Goal: Information Seeking & Learning: Find specific fact

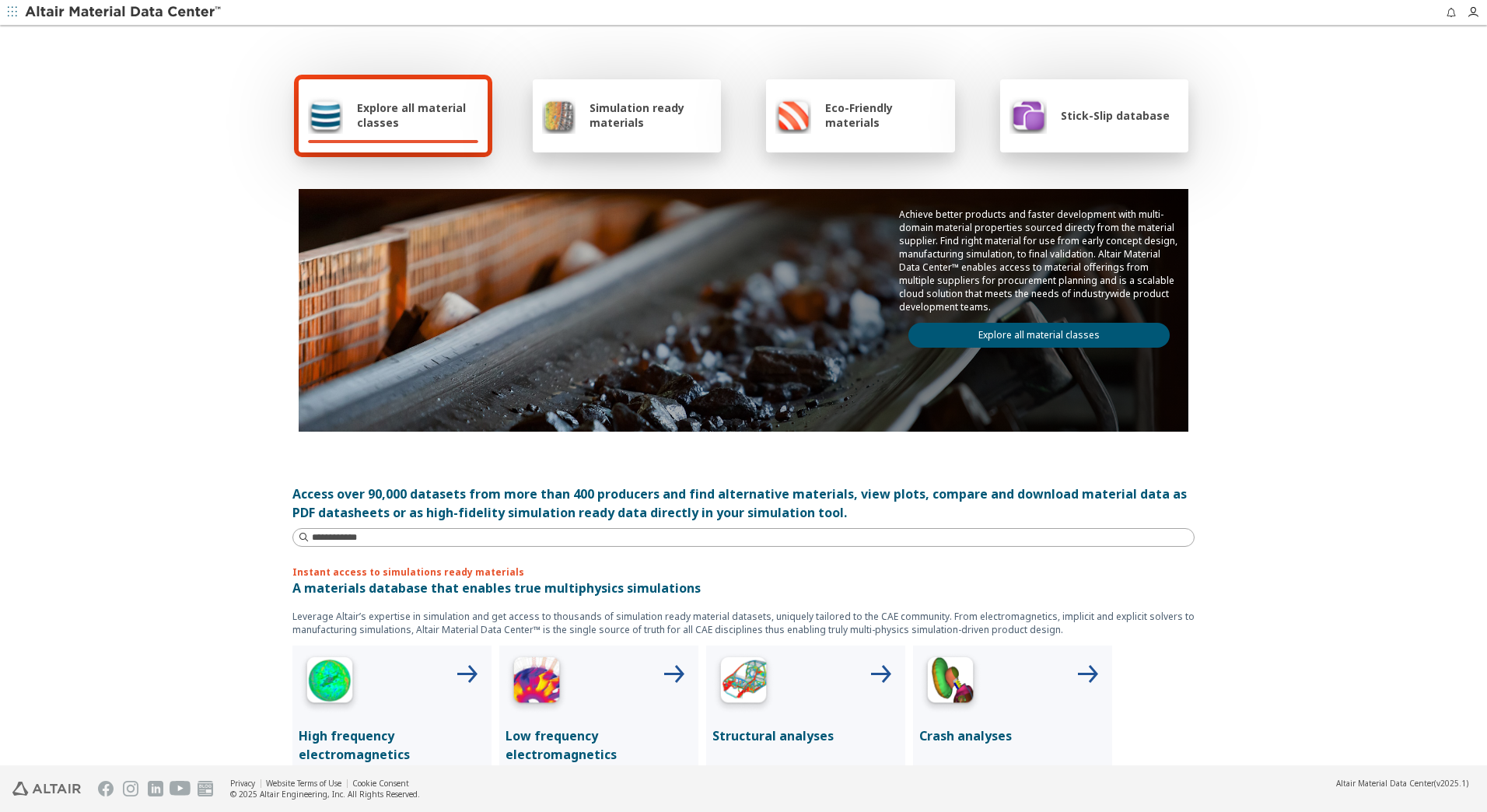
click at [1059, 334] on link "Explore all material classes" at bounding box center [1038, 335] width 261 height 25
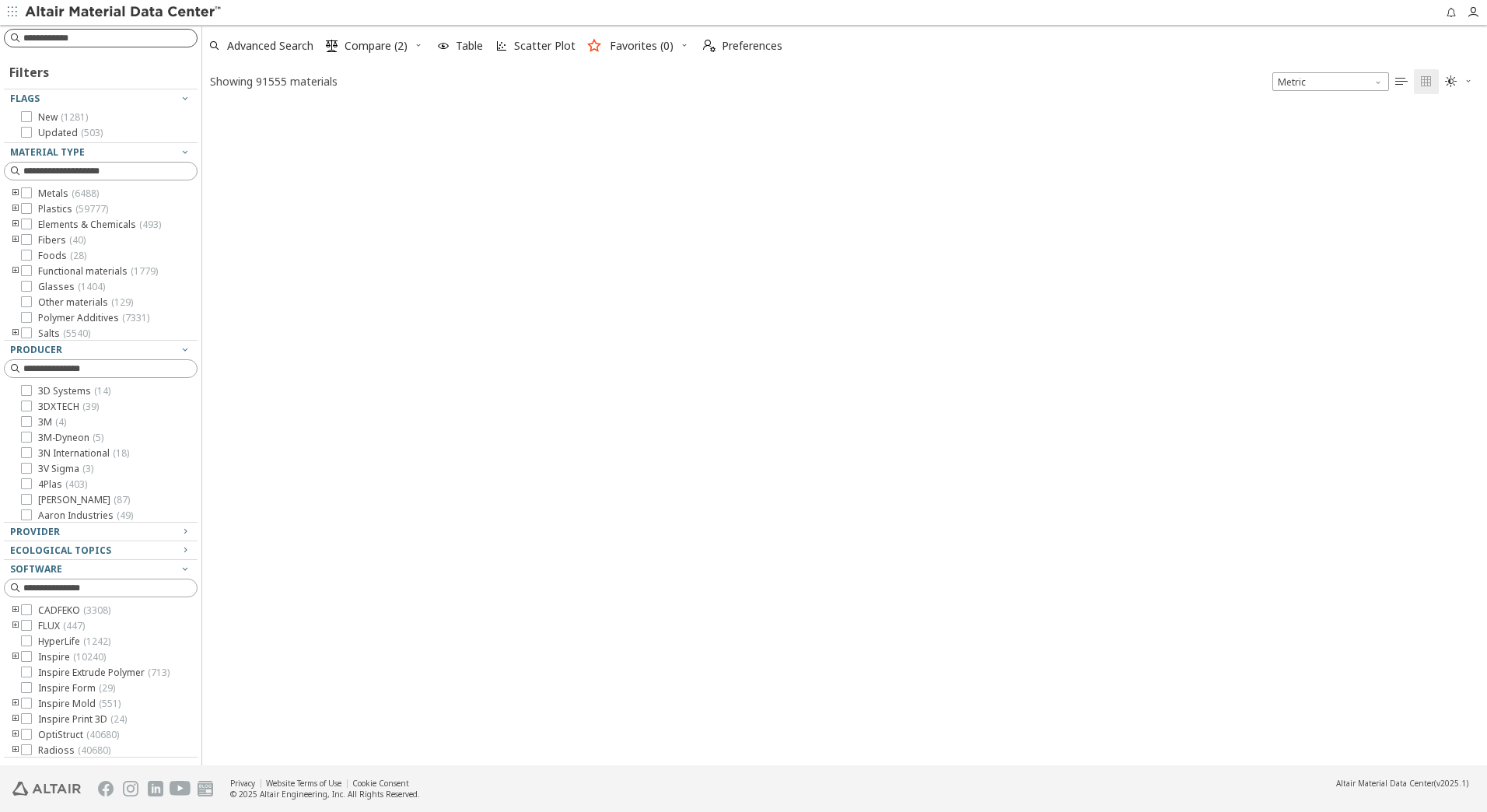
click at [88, 42] on input at bounding box center [110, 37] width 173 height 16
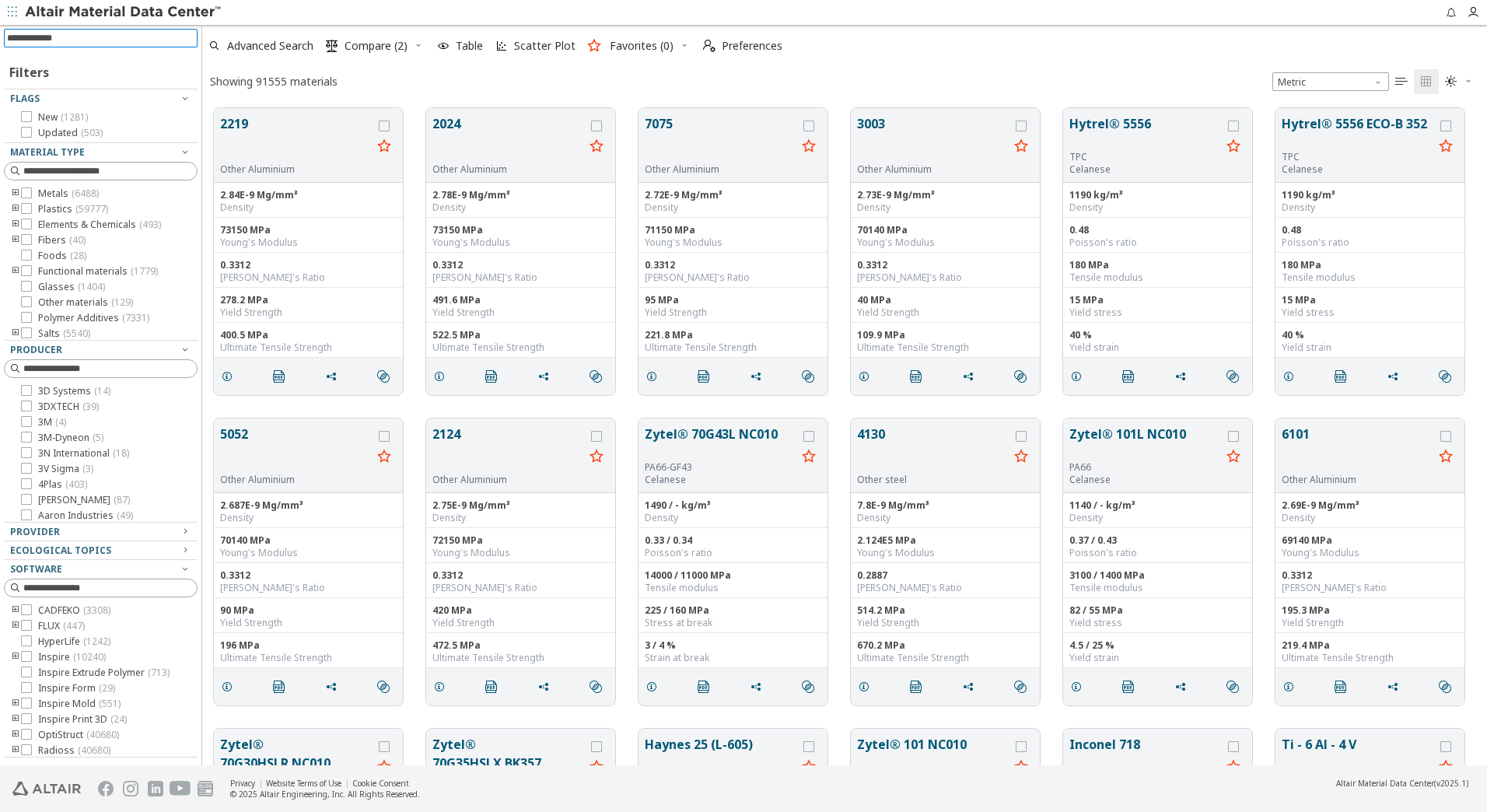
scroll to position [657, 1273]
paste input "**********"
type input "**********"
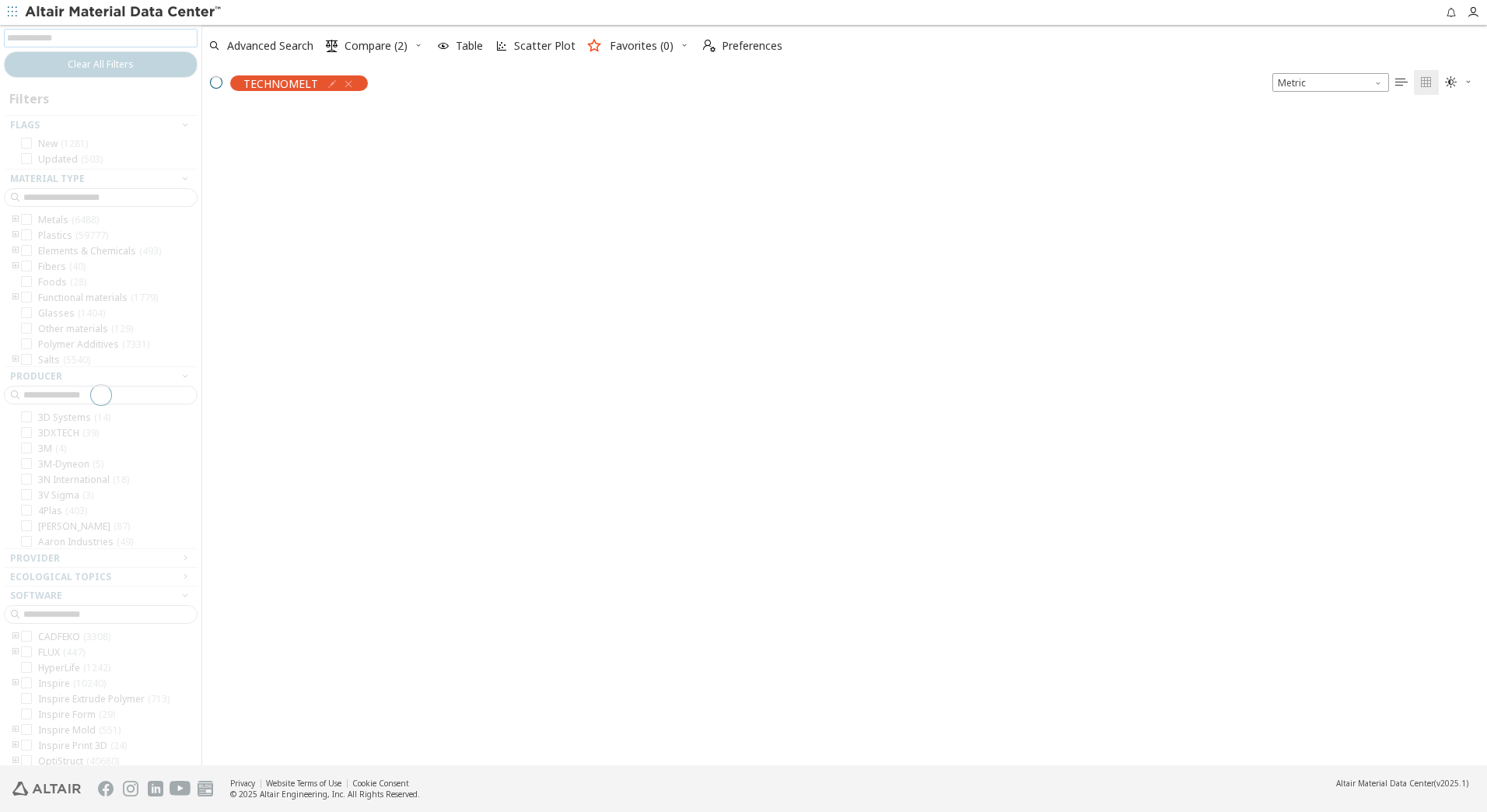
scroll to position [655, 1273]
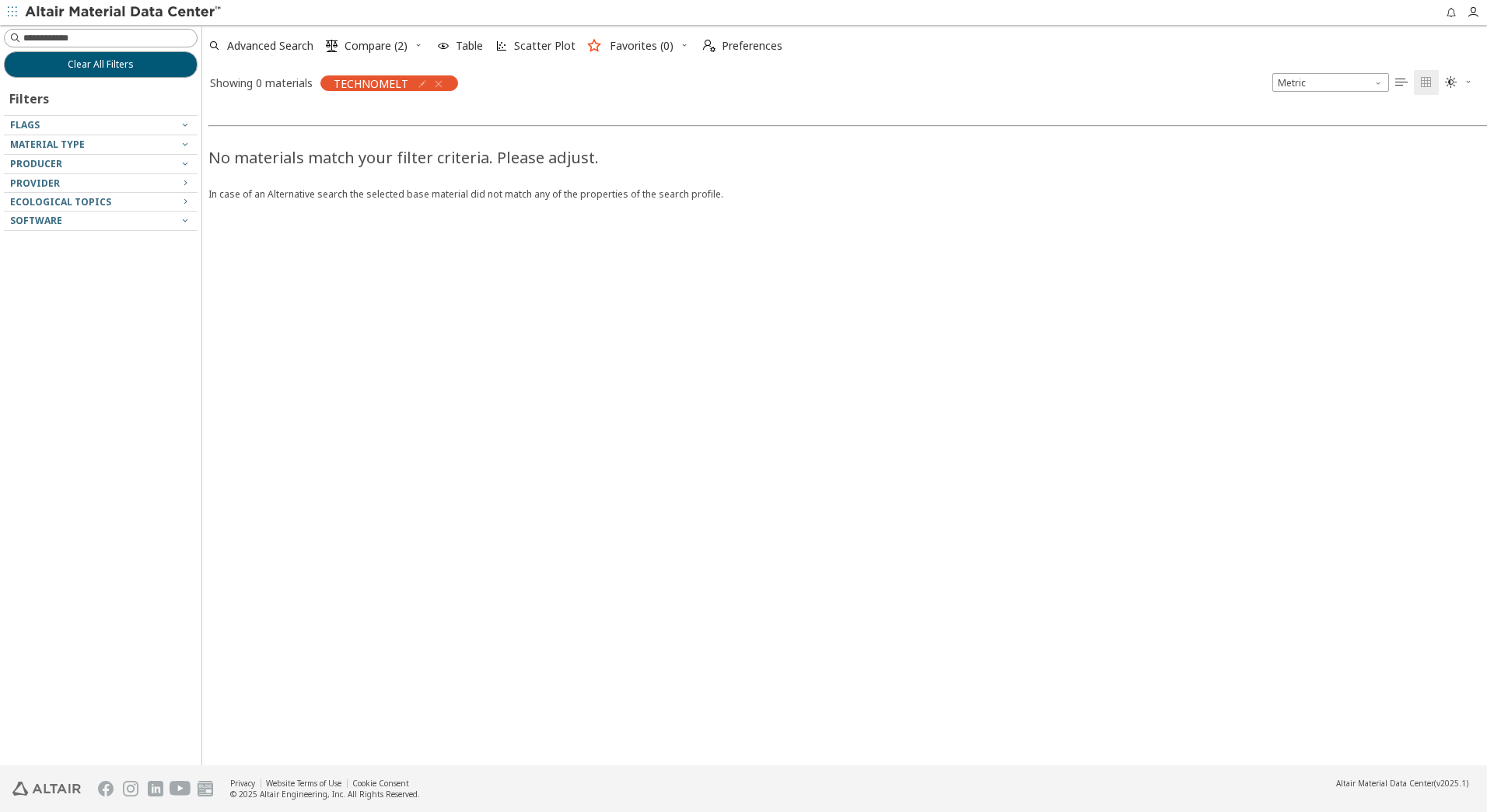
click at [434, 82] on icon "button" at bounding box center [439, 83] width 12 height 12
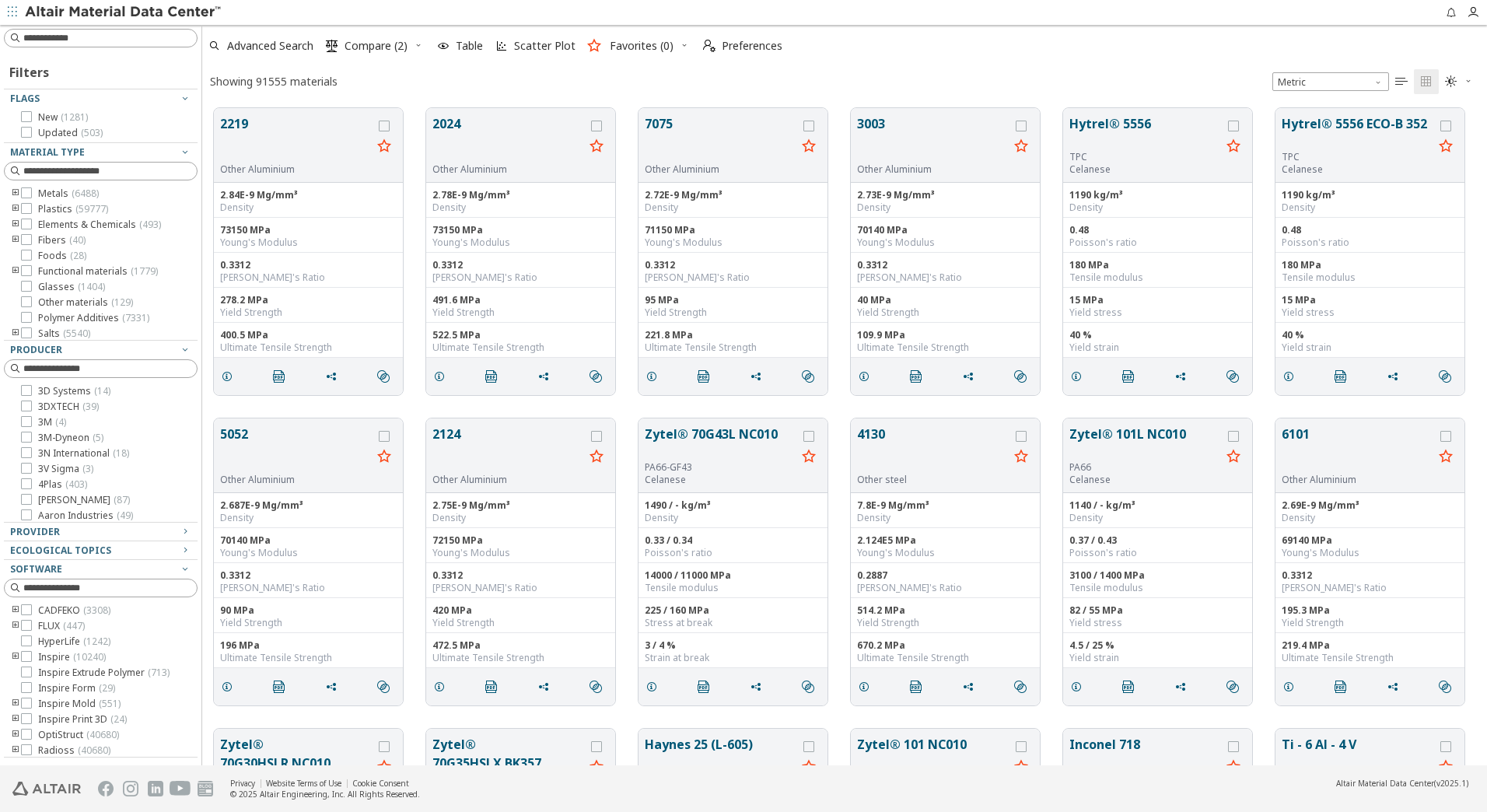
scroll to position [12, 12]
click at [114, 36] on input at bounding box center [102, 38] width 191 height 17
paste input "******"
type input "******"
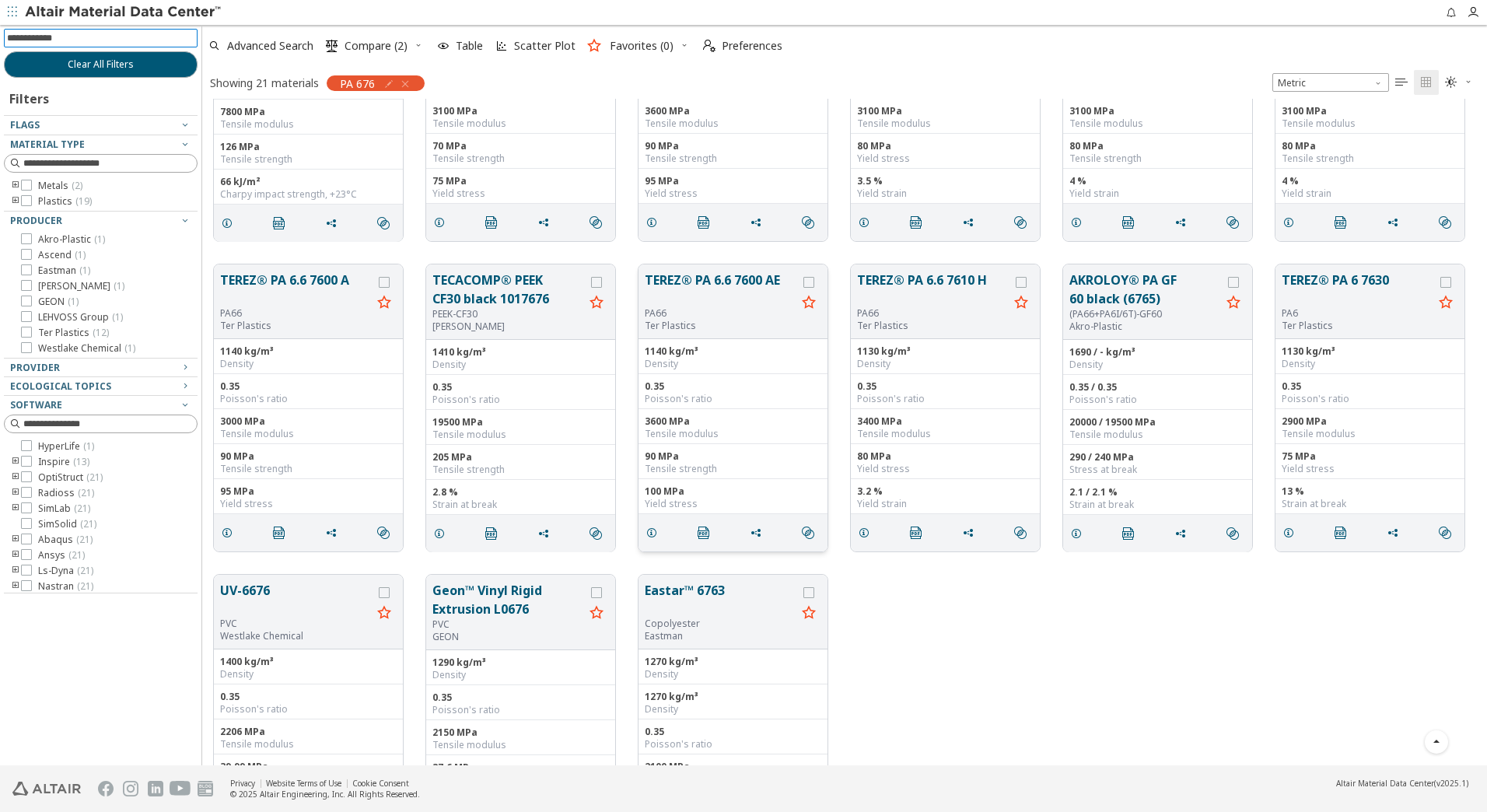
scroll to position [575, 0]
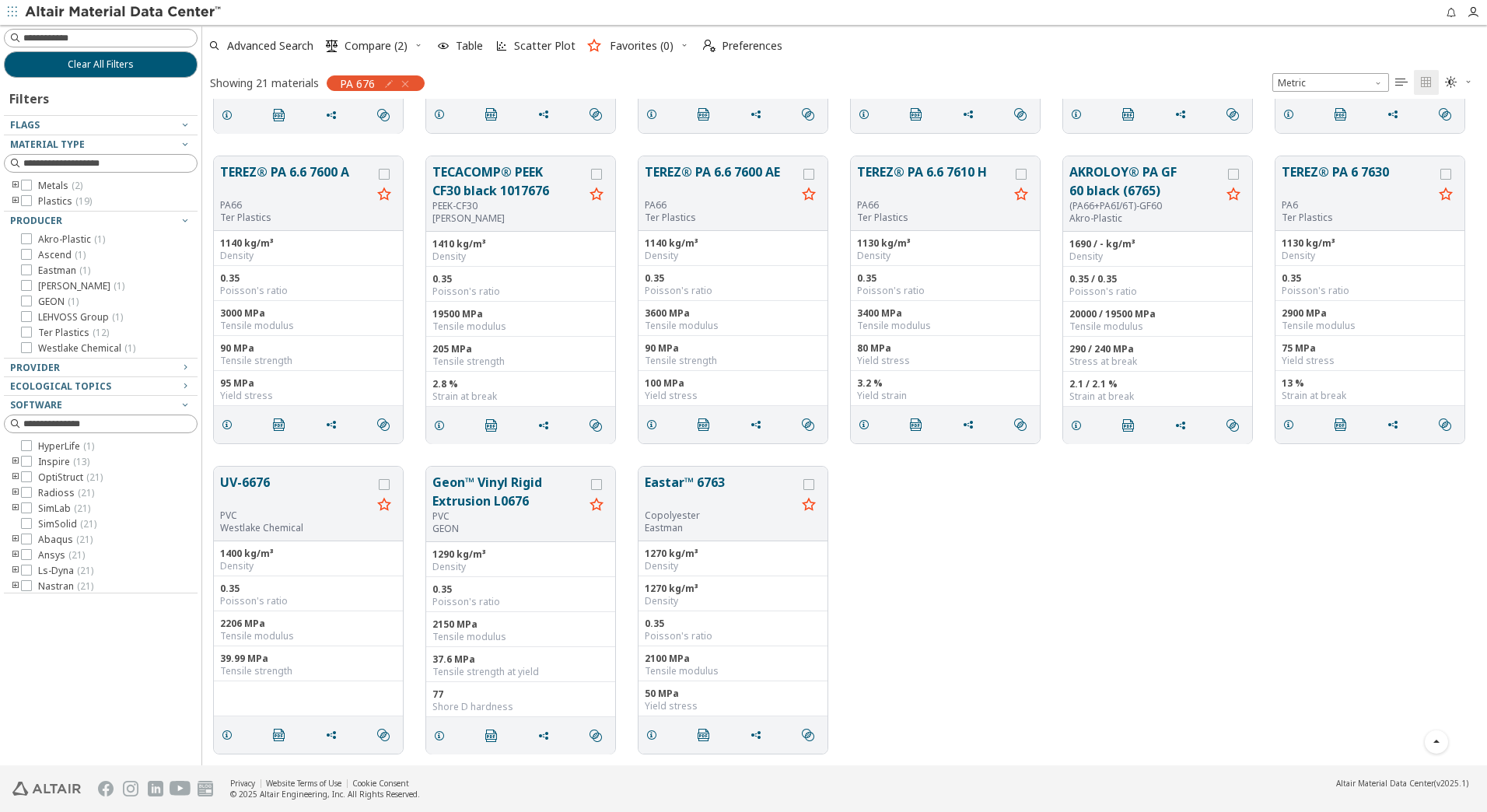
click at [406, 85] on icon "button" at bounding box center [404, 83] width 12 height 12
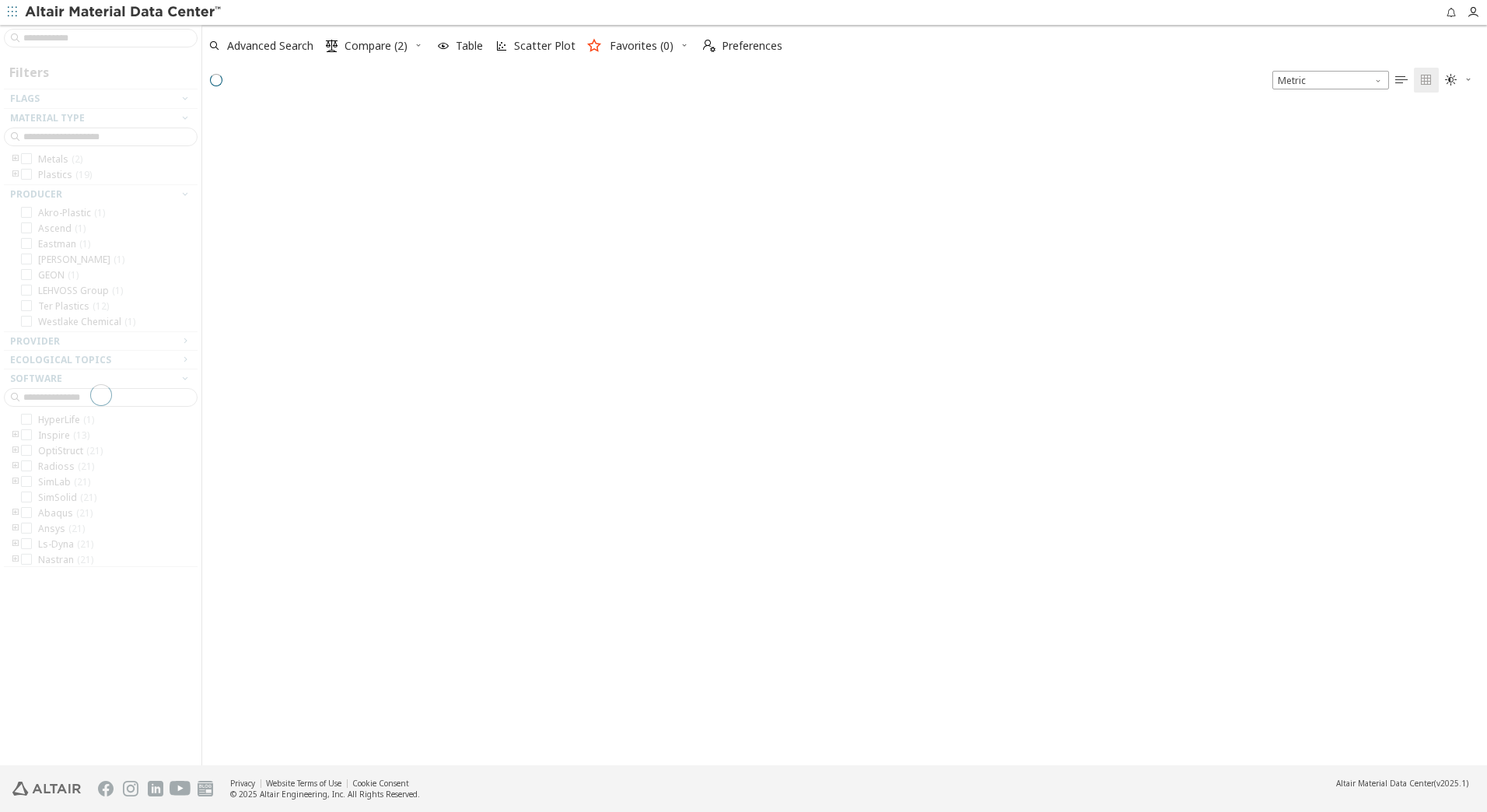
click at [97, 32] on div at bounding box center [101, 395] width 201 height 740
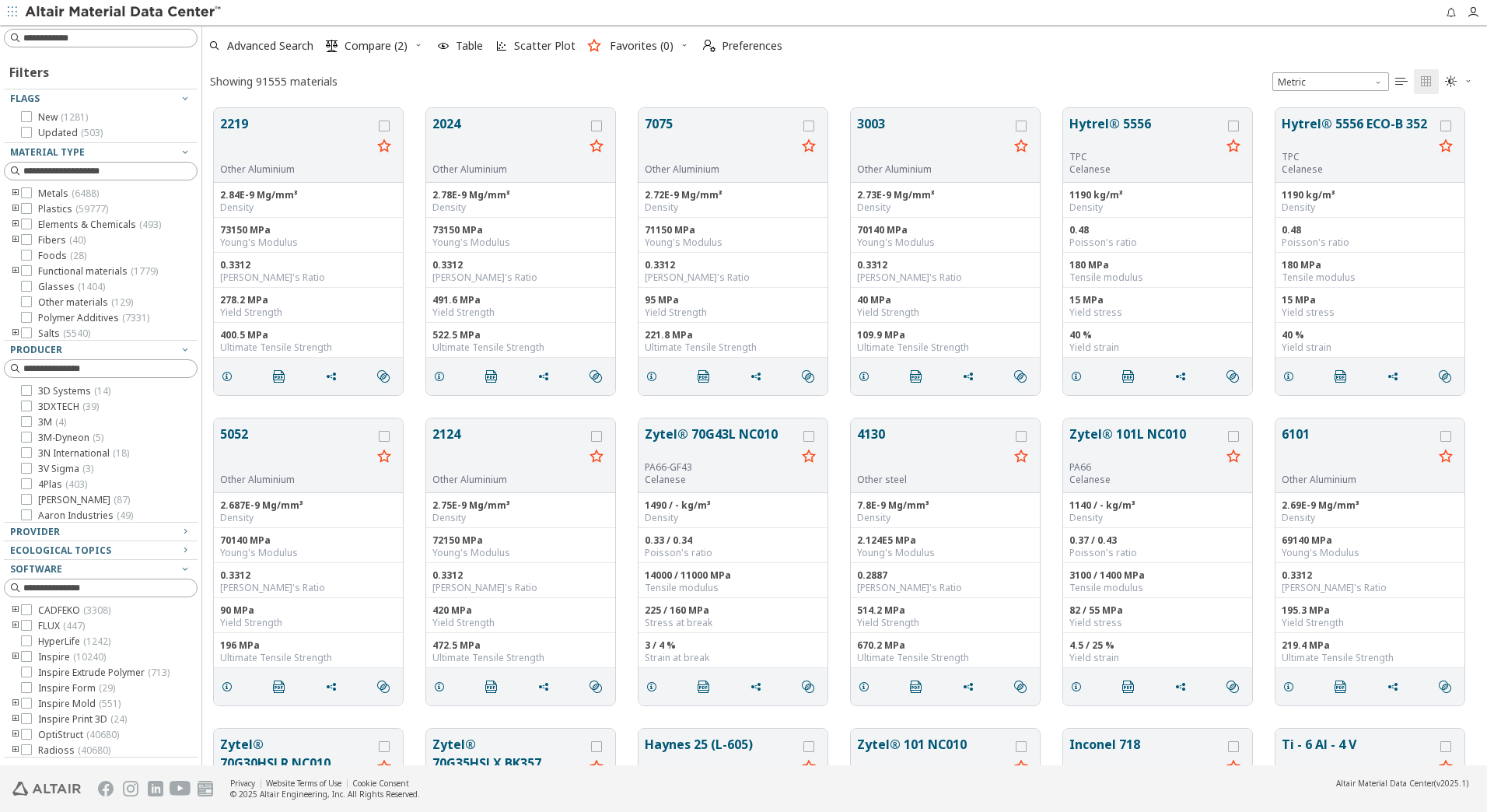
click at [98, 33] on input at bounding box center [110, 37] width 173 height 16
paste input "*********"
type input "*********"
click at [88, 42] on input "*********" at bounding box center [89, 38] width 166 height 17
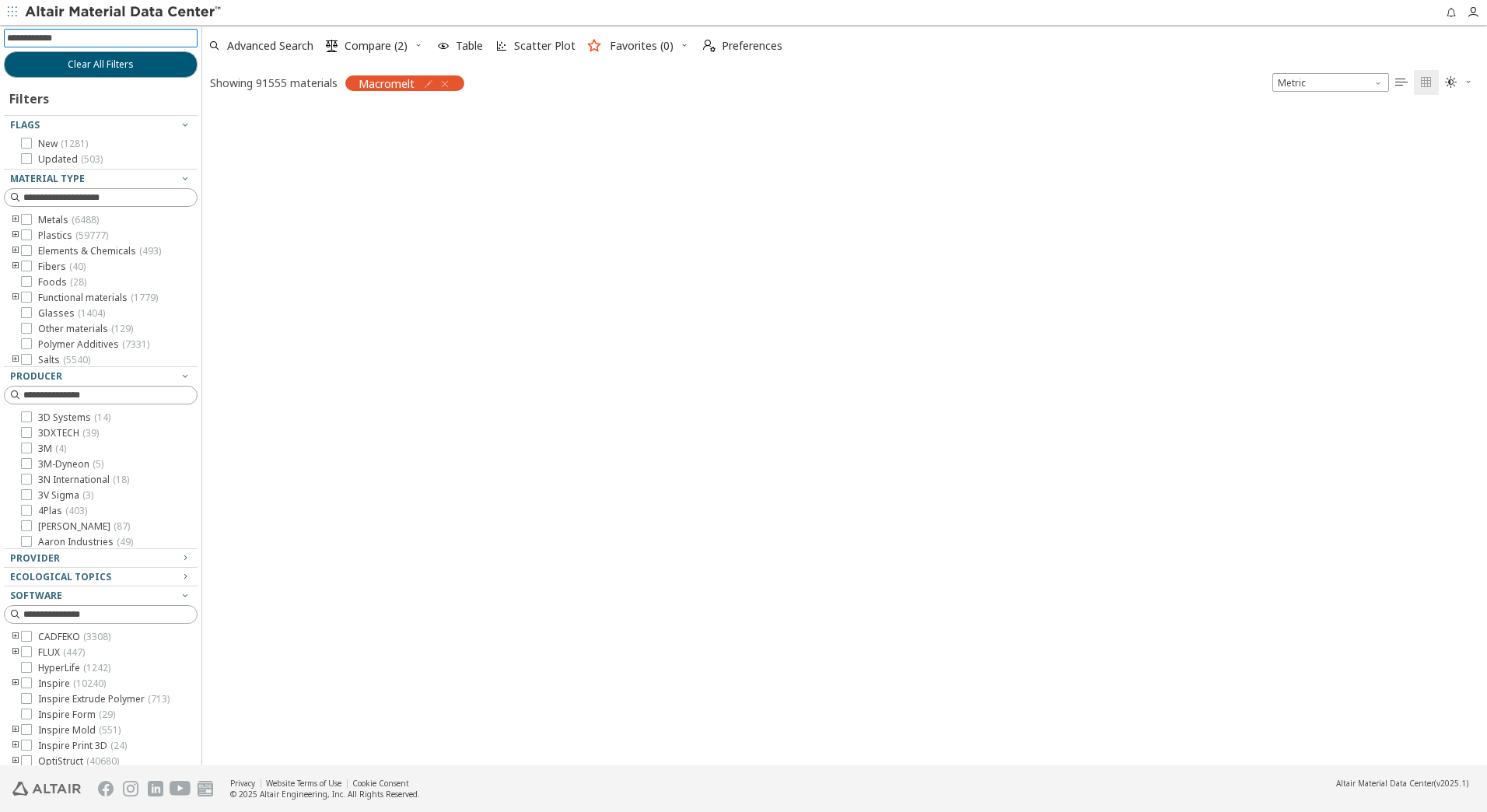
scroll to position [655, 1273]
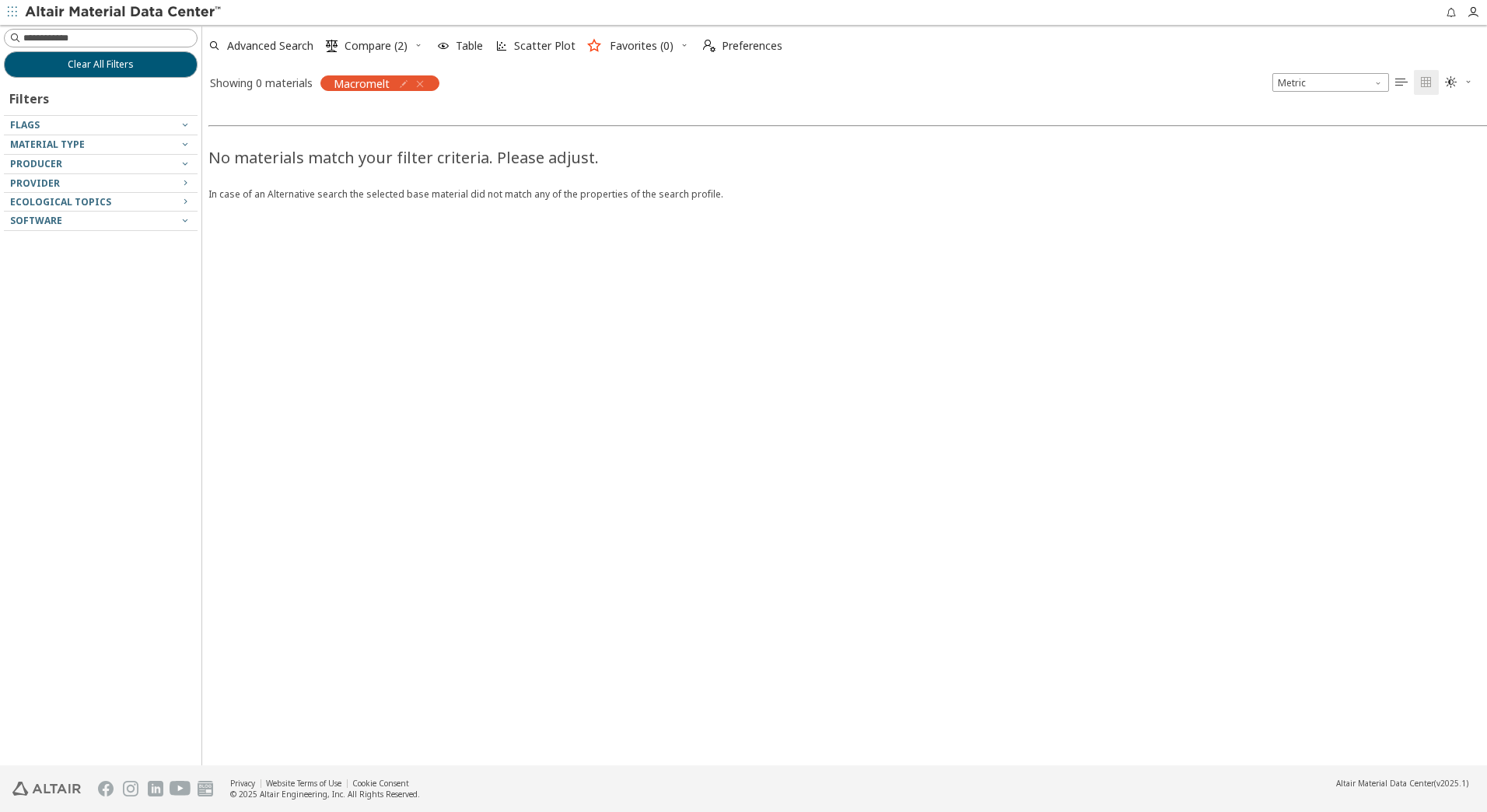
click at [421, 79] on icon "button" at bounding box center [419, 83] width 12 height 12
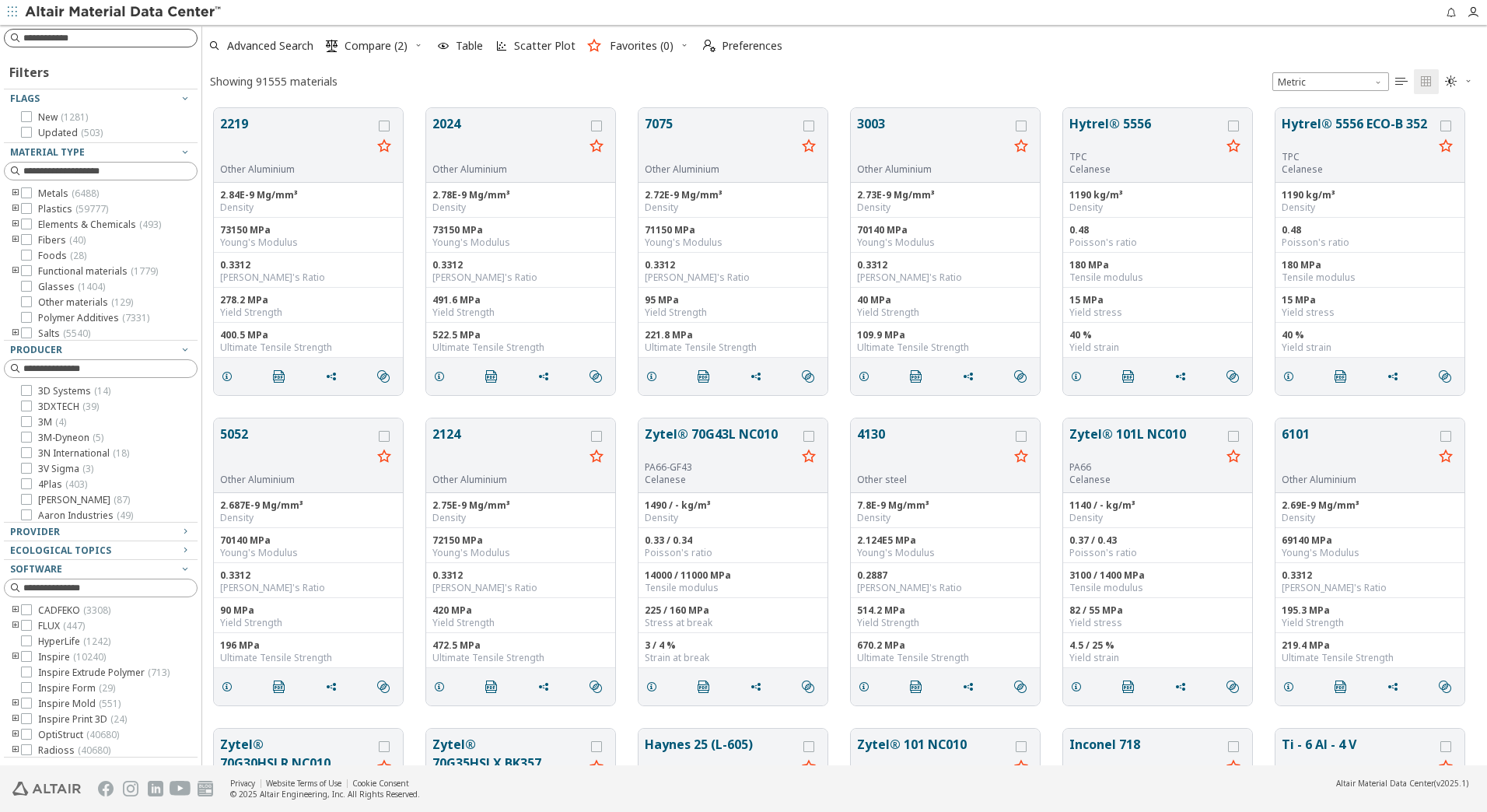
click at [117, 30] on input at bounding box center [110, 37] width 173 height 16
type input "*****"
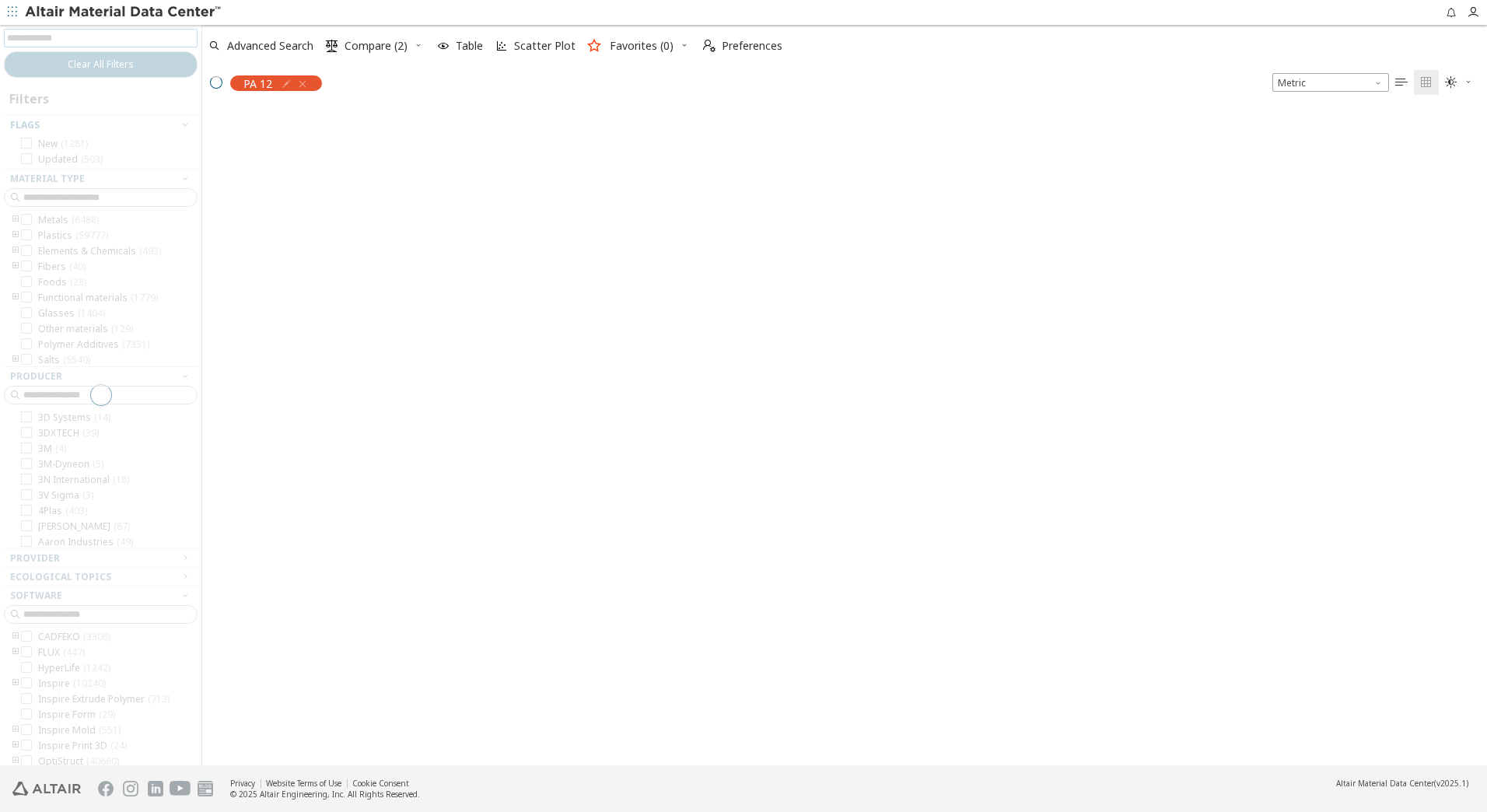
scroll to position [655, 1273]
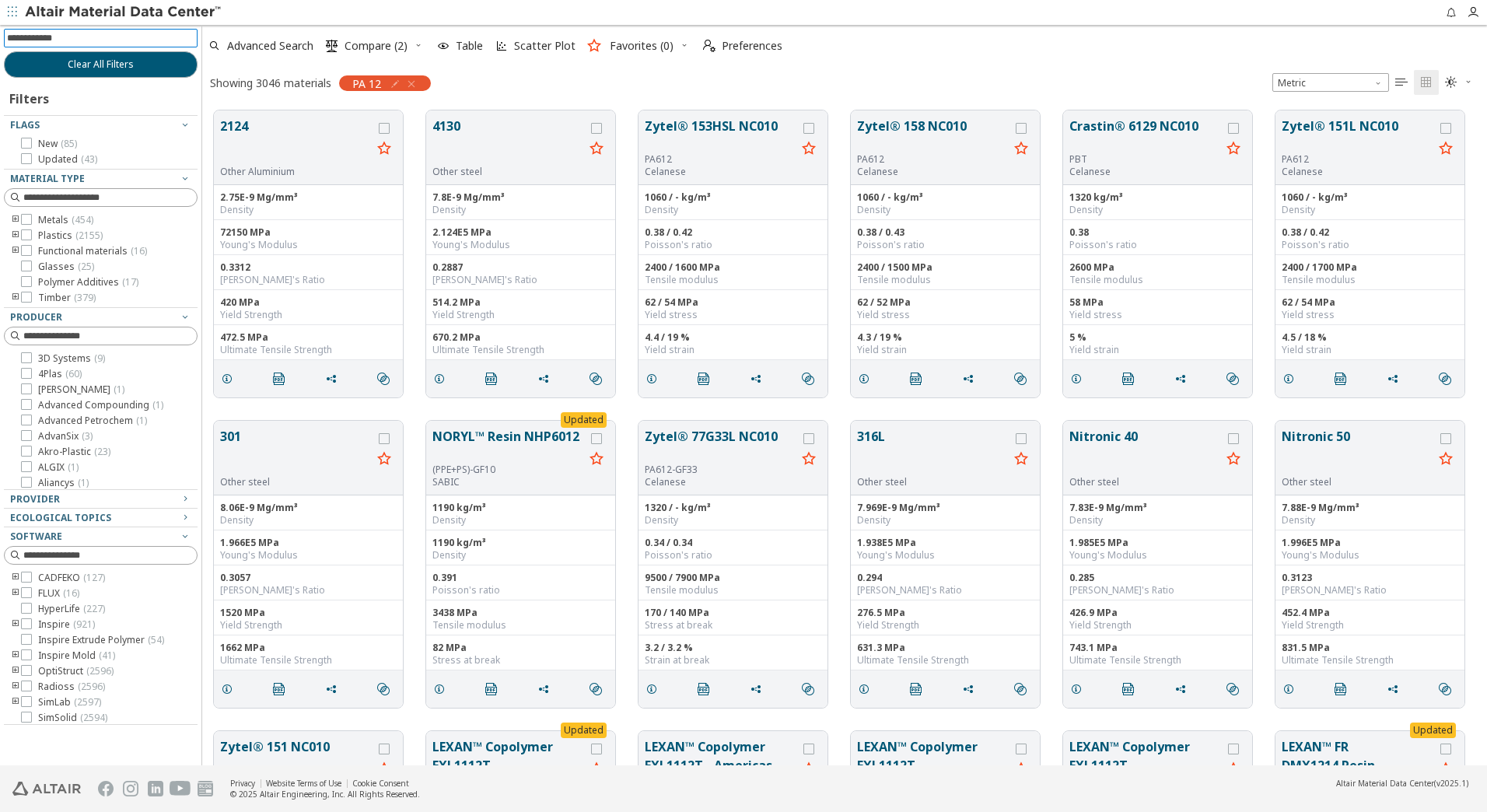
click at [415, 41] on icon "button" at bounding box center [418, 45] width 9 height 9
click at [402, 76] on span "Clear Selections" at bounding box center [398, 77] width 107 height 25
click at [14, 250] on icon "toogle group" at bounding box center [15, 250] width 11 height 12
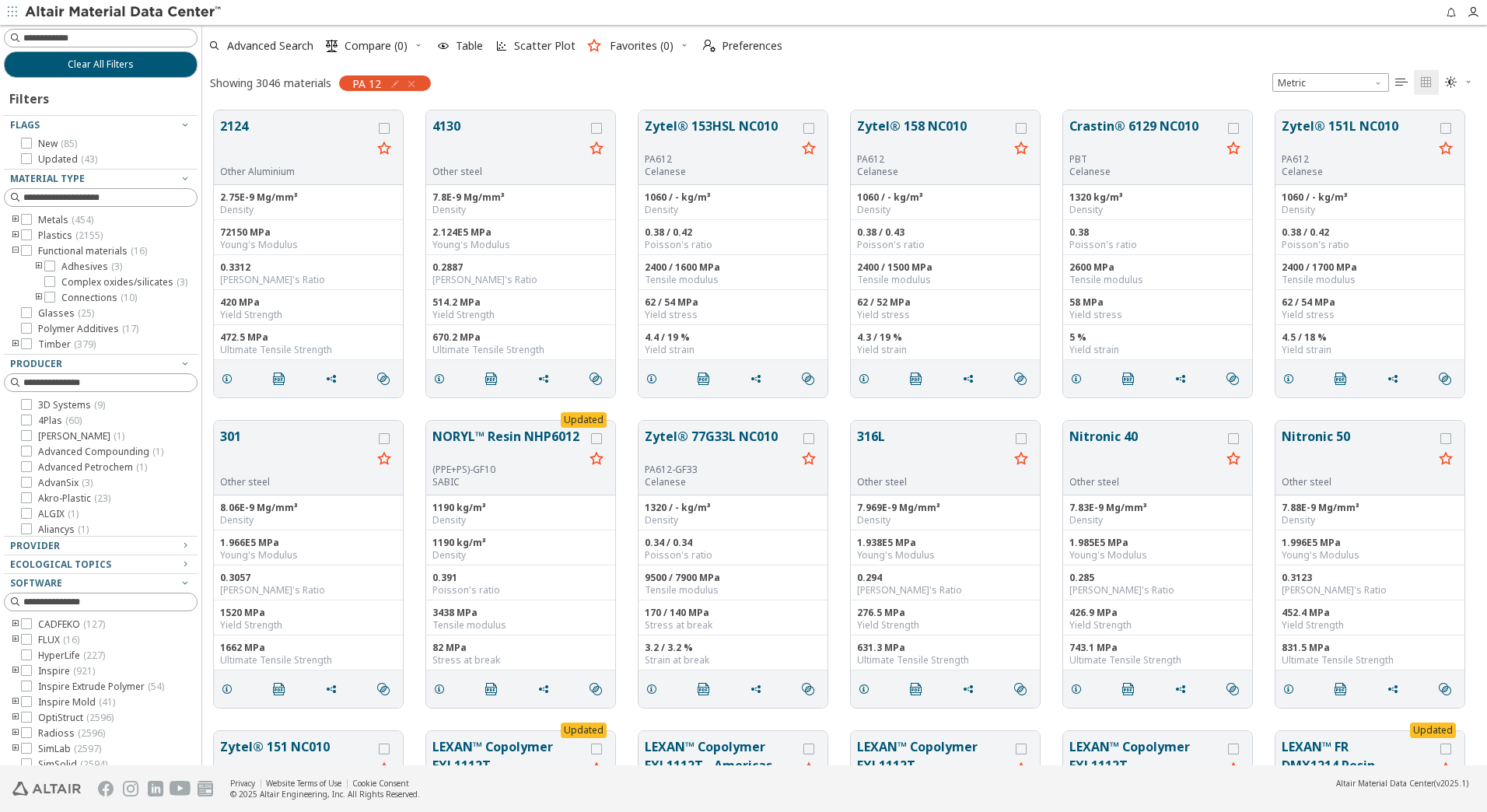
click at [38, 267] on icon "toogle group" at bounding box center [38, 266] width 11 height 12
click at [37, 319] on icon "toogle group" at bounding box center [38, 313] width 11 height 12
click at [12, 234] on icon "toogle group" at bounding box center [15, 235] width 11 height 12
click at [38, 251] on icon "toogle group" at bounding box center [38, 250] width 11 height 12
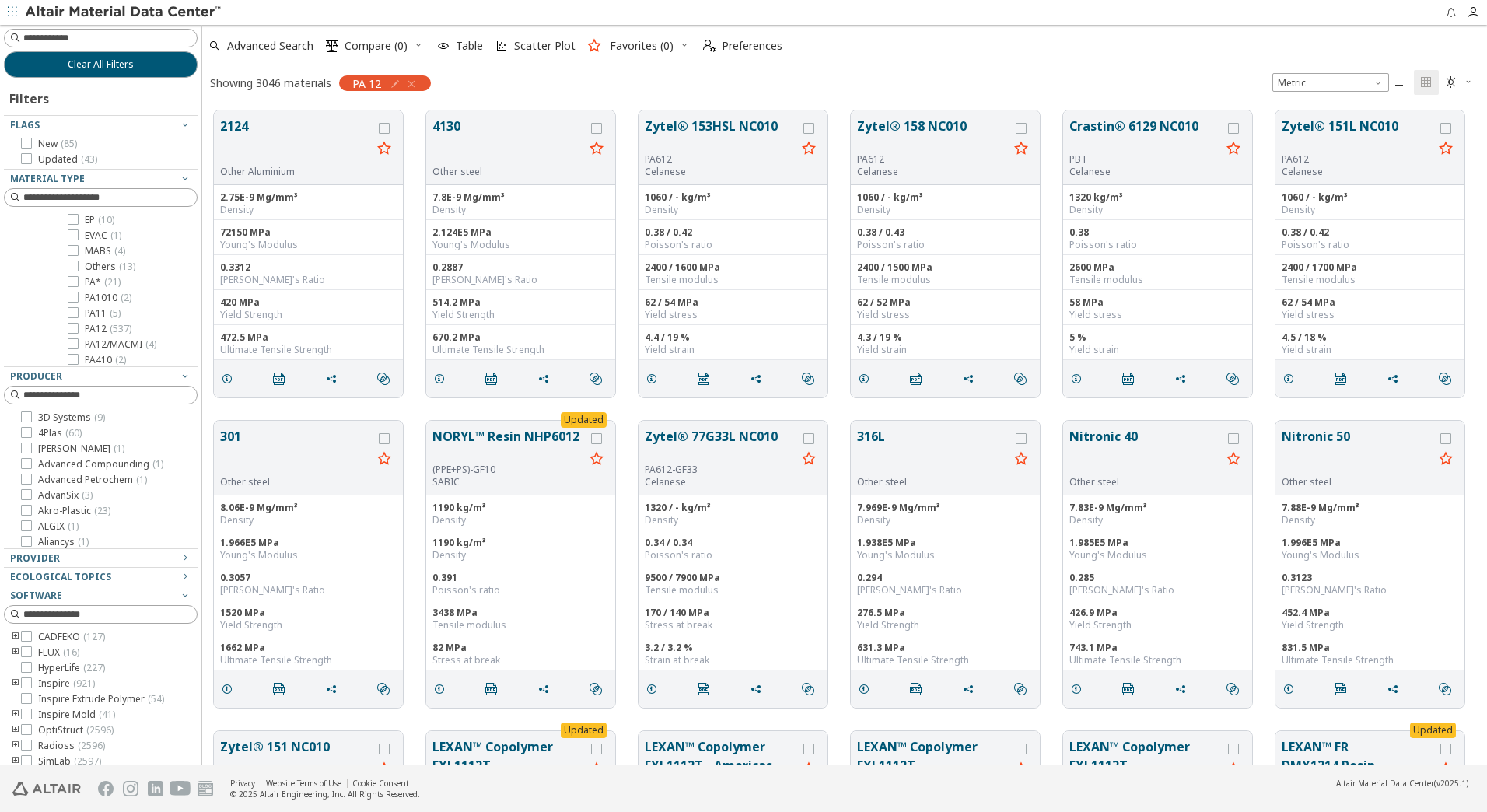
scroll to position [233, 0]
click at [75, 247] on icon at bounding box center [72, 250] width 11 height 11
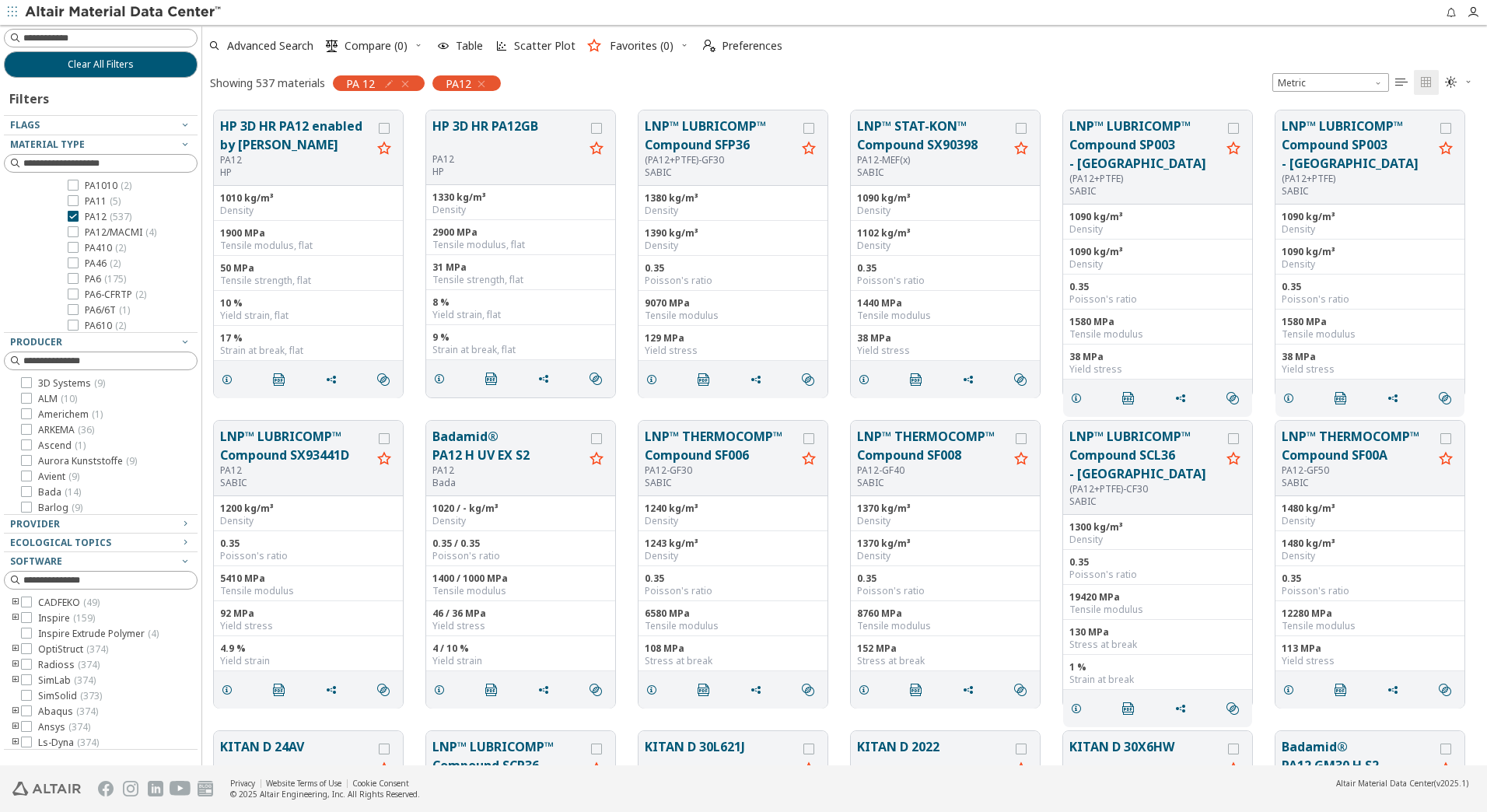
click at [406, 87] on icon "button" at bounding box center [404, 83] width 12 height 12
click at [28, 424] on icon at bounding box center [26, 426] width 11 height 11
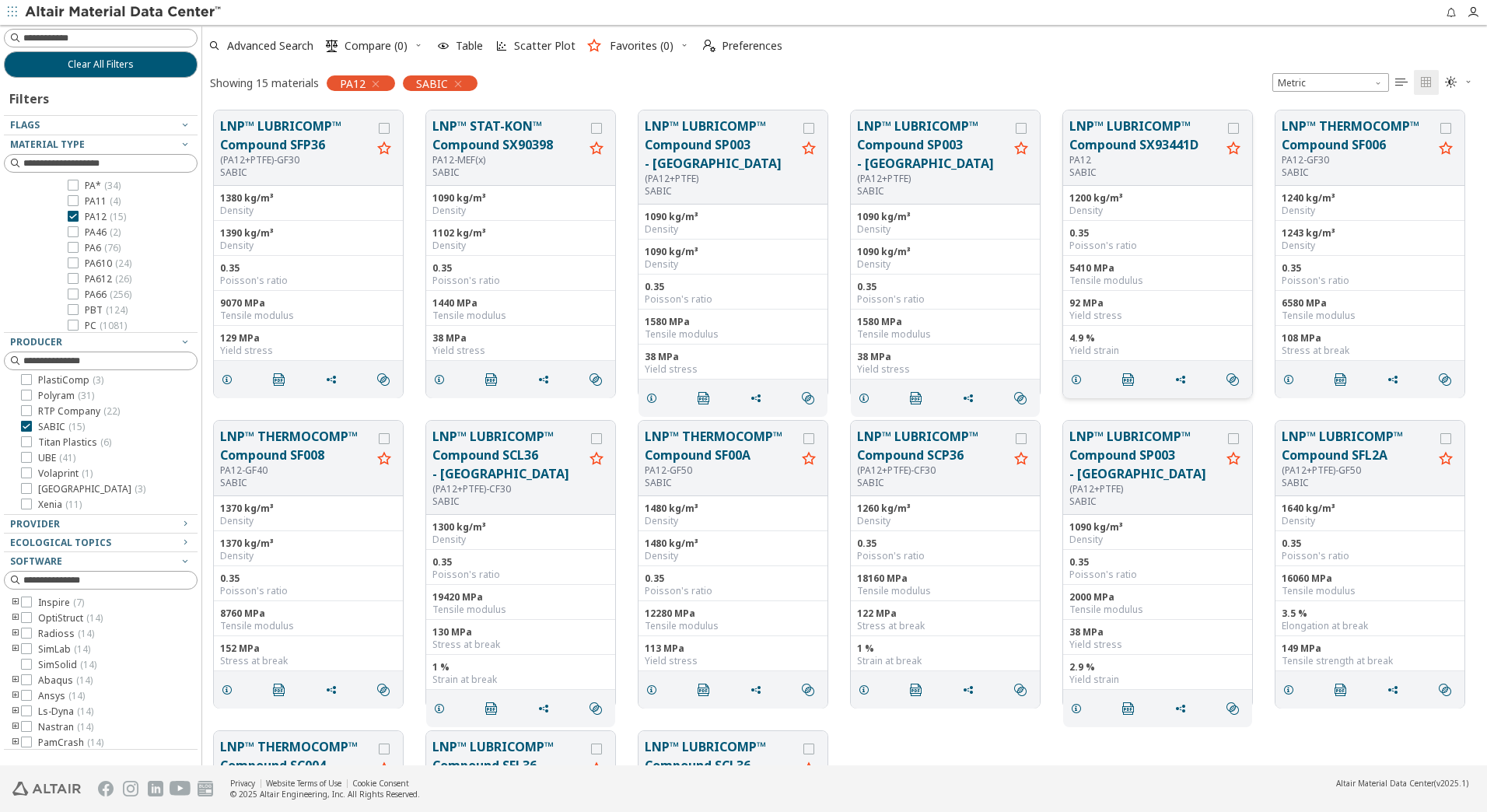
click at [1128, 142] on button "LNP™ LUBRICOMP™ Compound SX93441D" at bounding box center [1145, 135] width 151 height 37
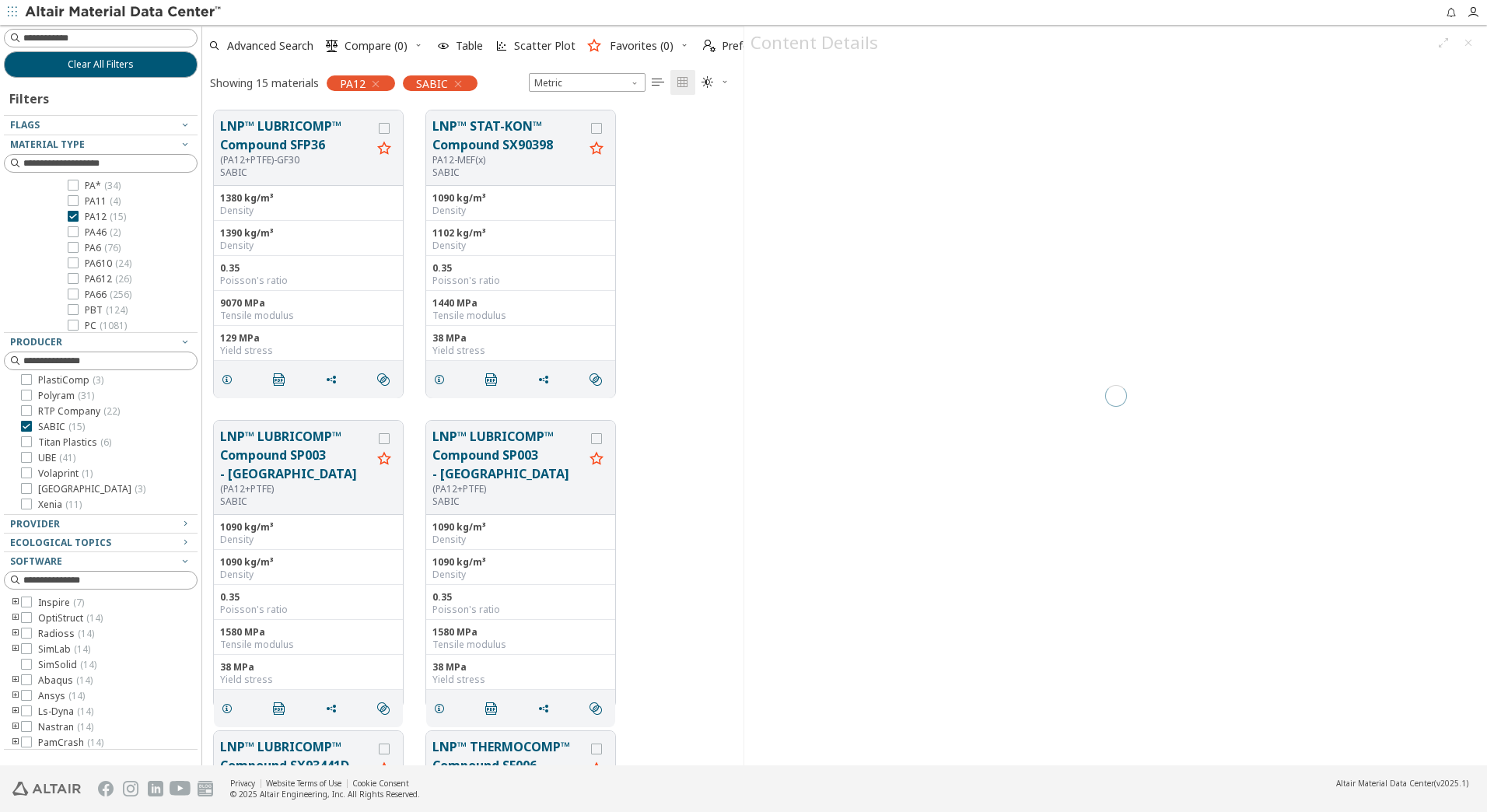
scroll to position [655, 529]
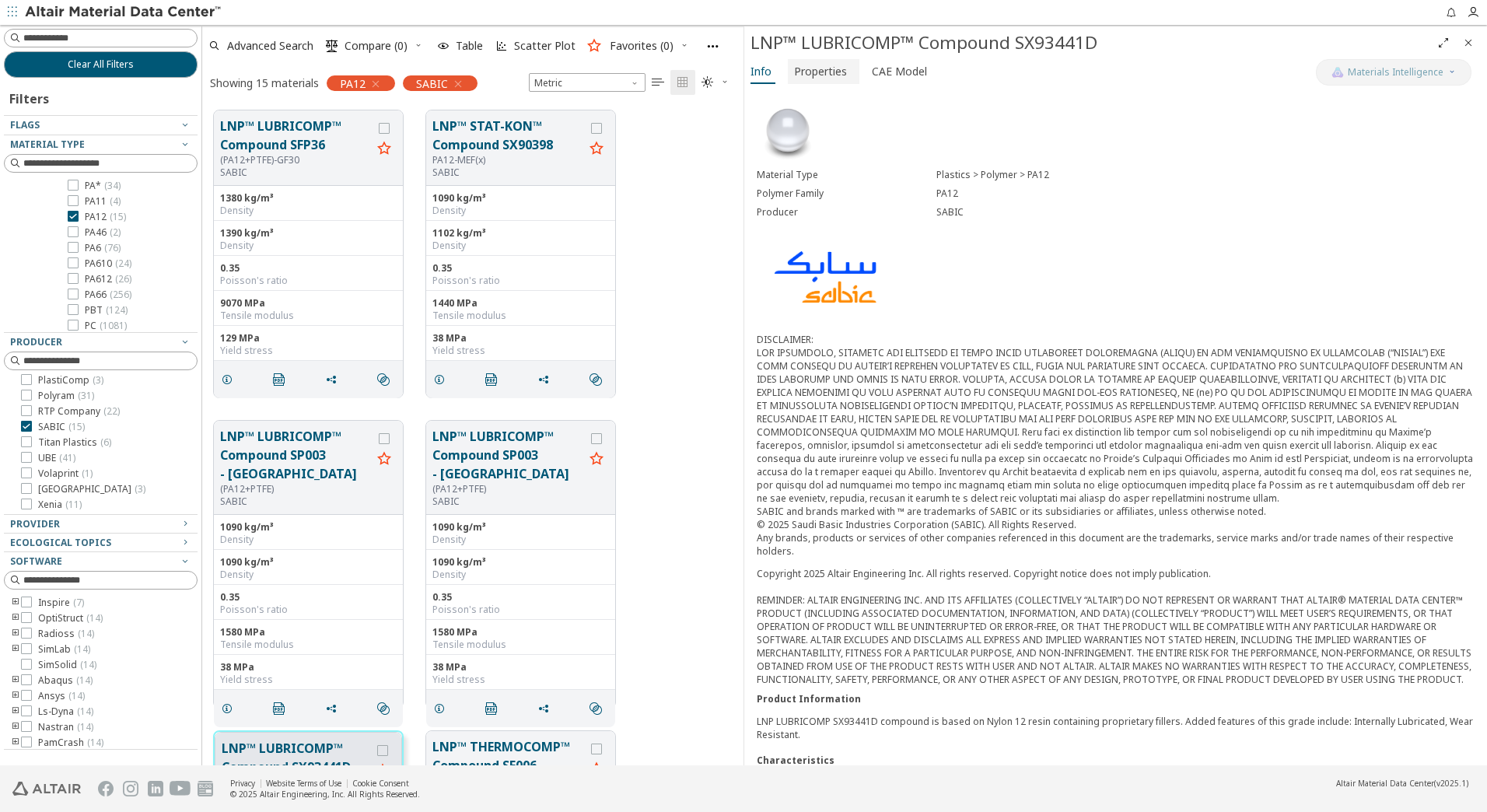
click at [843, 72] on span "Properties" at bounding box center [820, 72] width 53 height 25
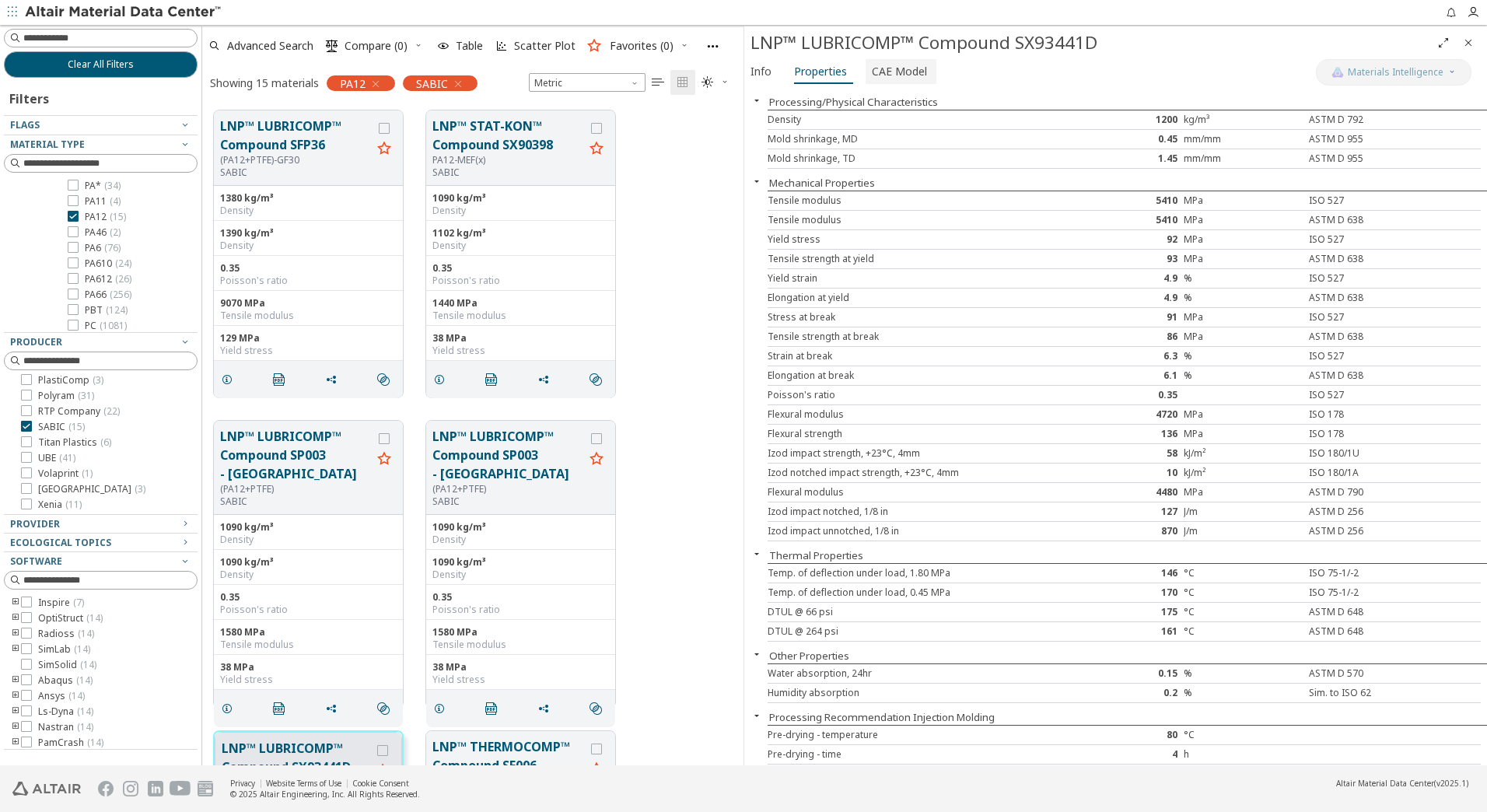
click at [907, 72] on span "CAE Model" at bounding box center [900, 72] width 55 height 25
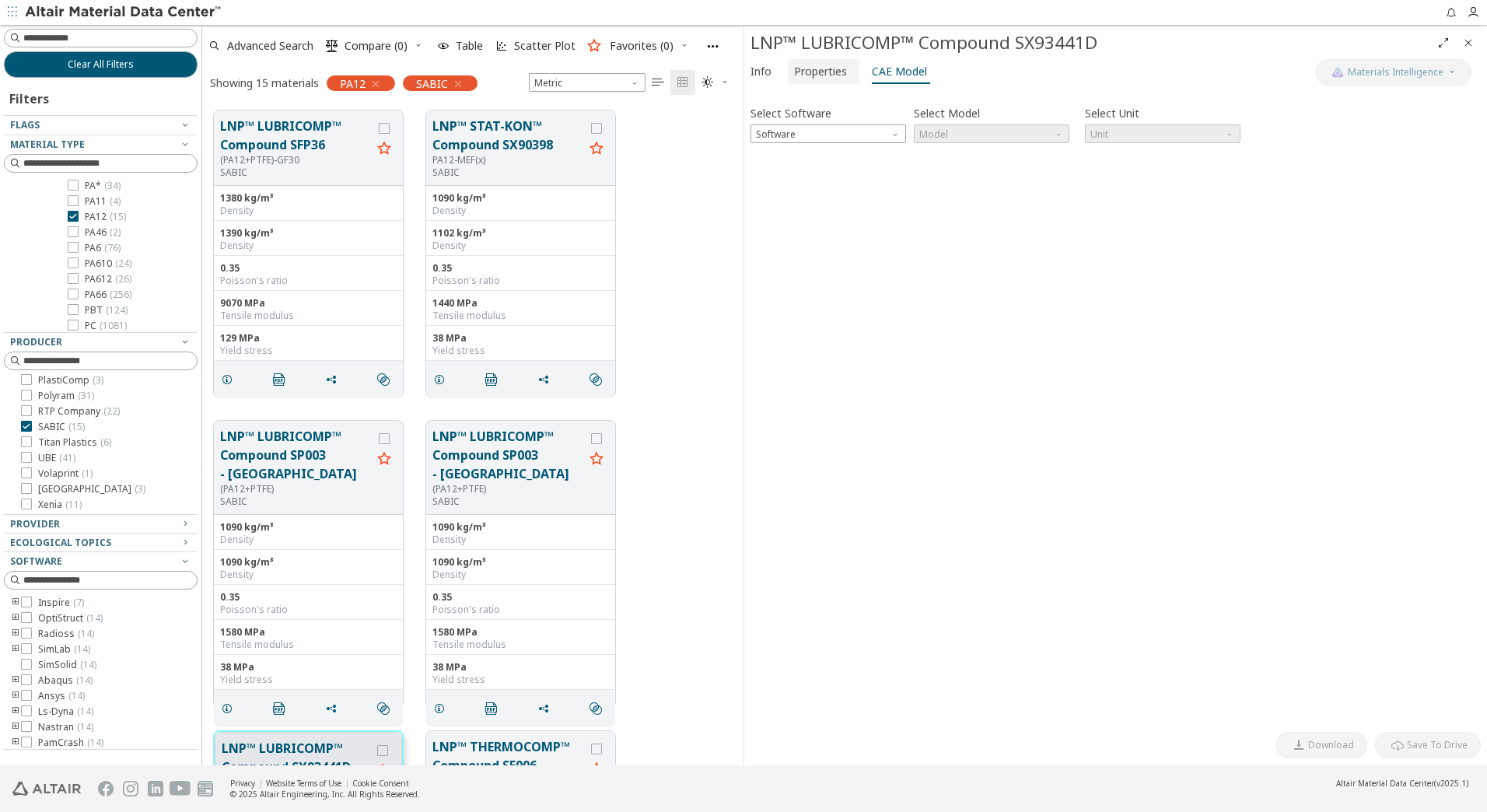
click at [829, 77] on span "Properties" at bounding box center [820, 72] width 53 height 25
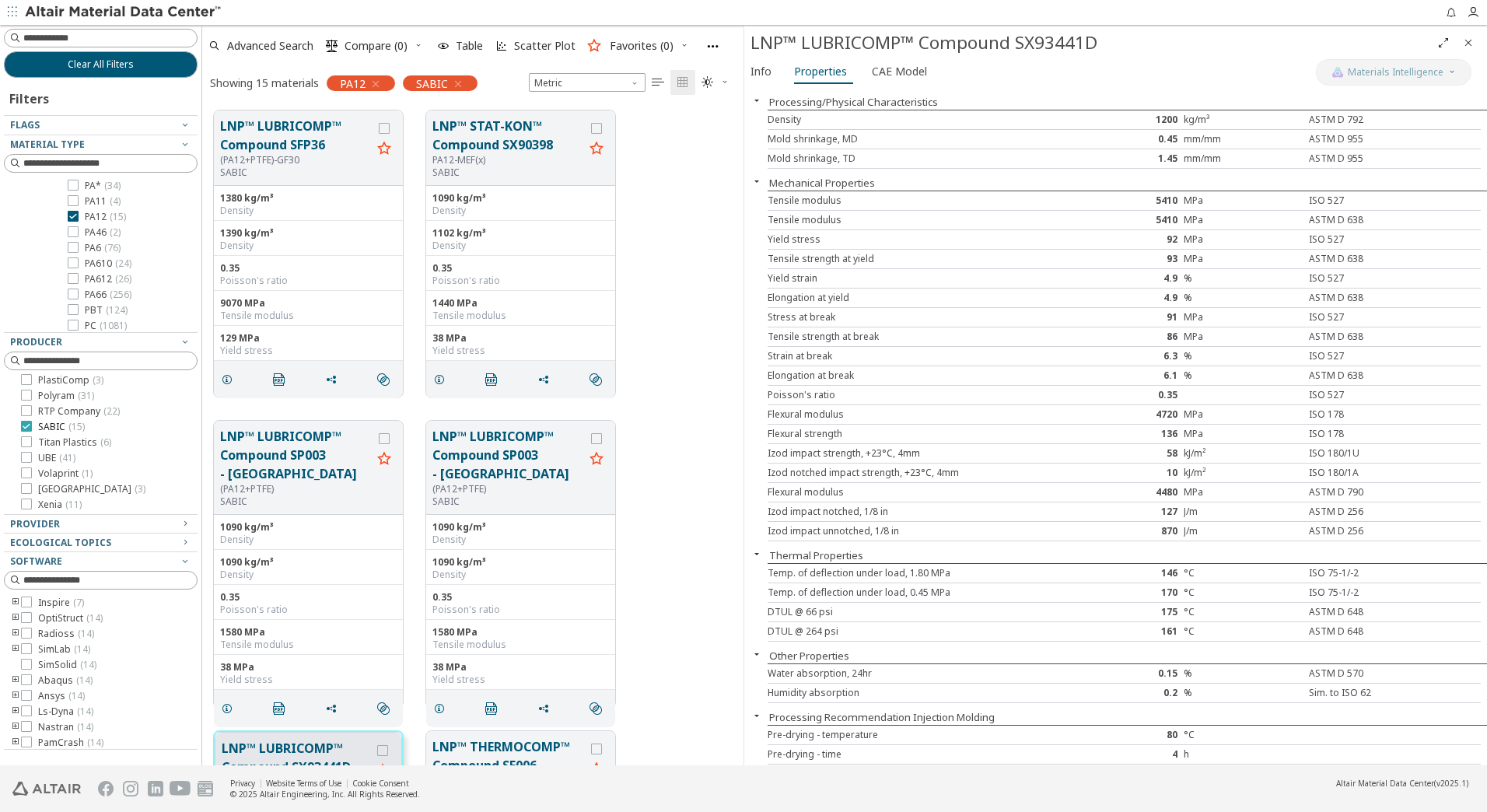
click at [57, 429] on span "SABIC ( 15 )" at bounding box center [62, 427] width 47 height 12
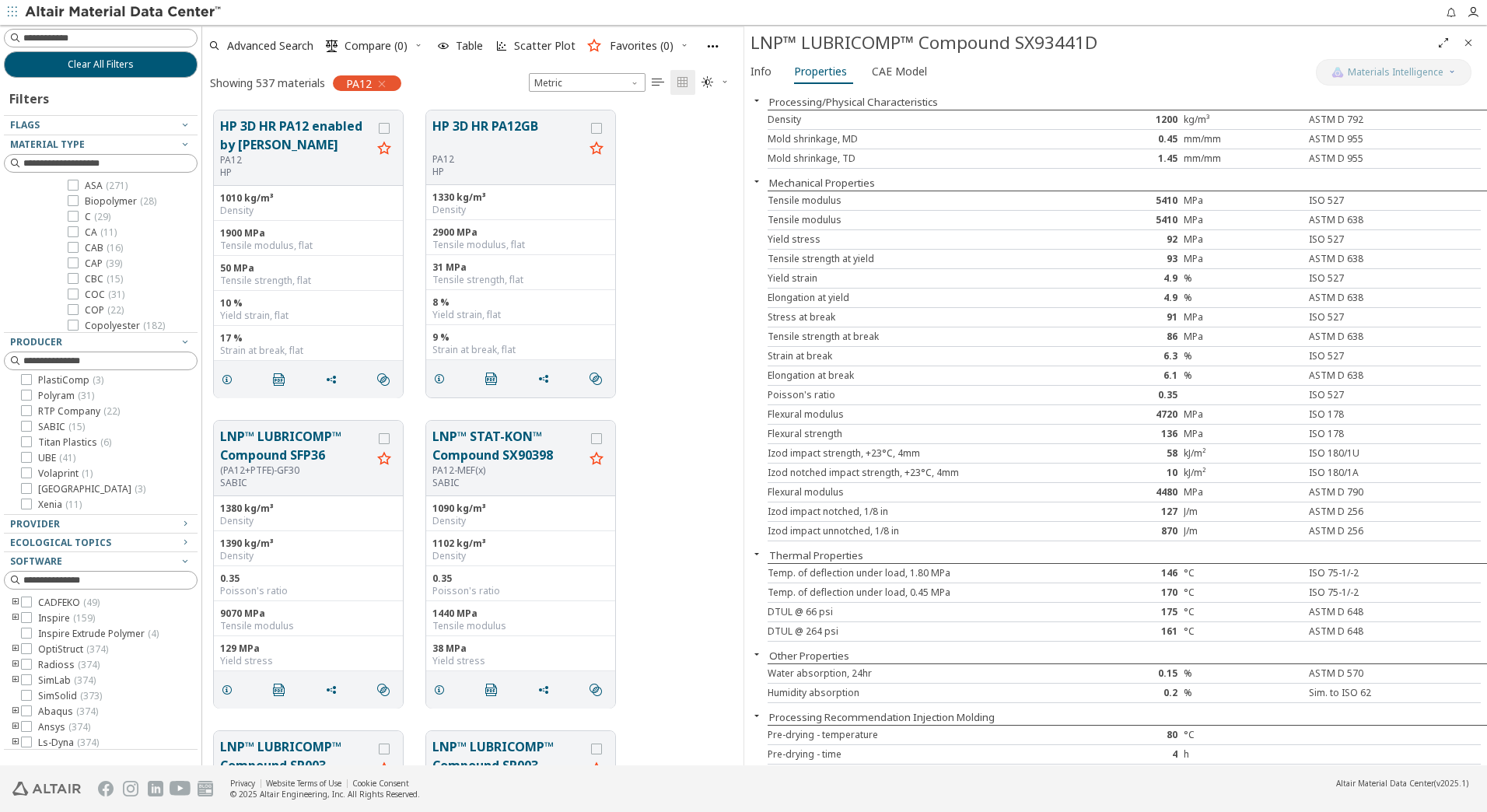
scroll to position [712, 0]
click at [75, 407] on span "RTP Company ( 22 )" at bounding box center [79, 411] width 82 height 12
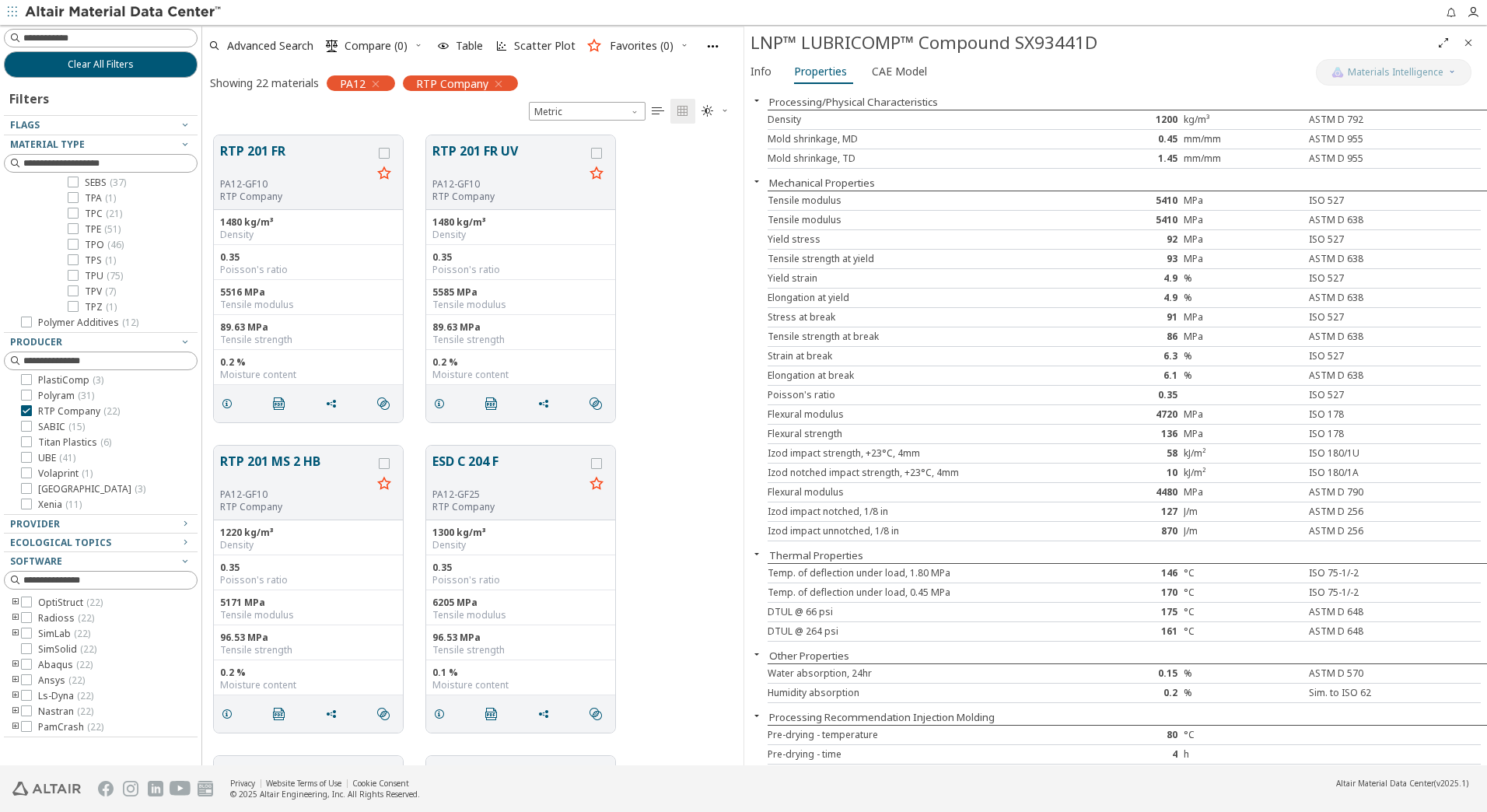
scroll to position [109, 0]
click at [1475, 42] on span "Close" at bounding box center [1468, 42] width 18 height 25
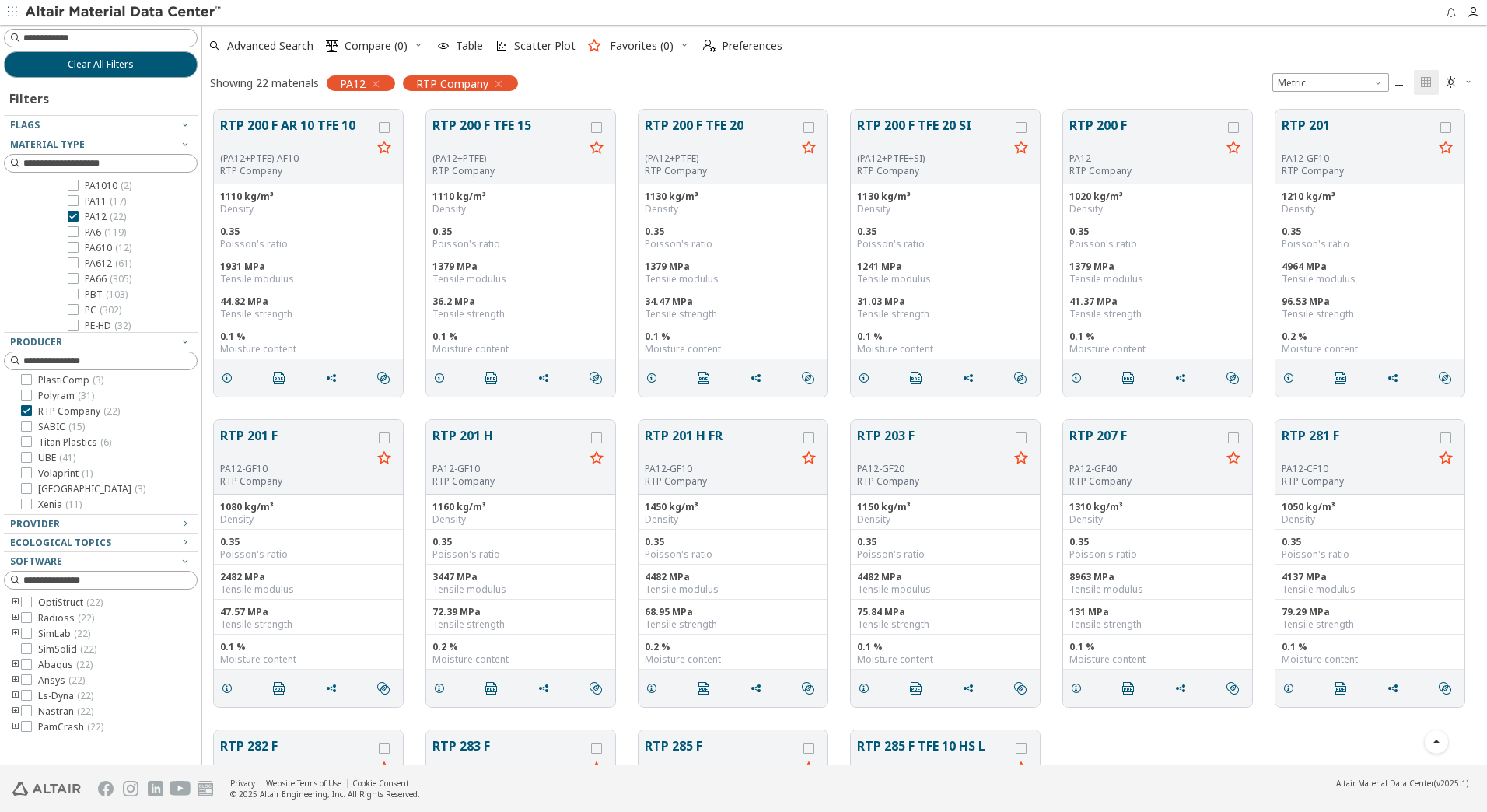
scroll to position [575, 0]
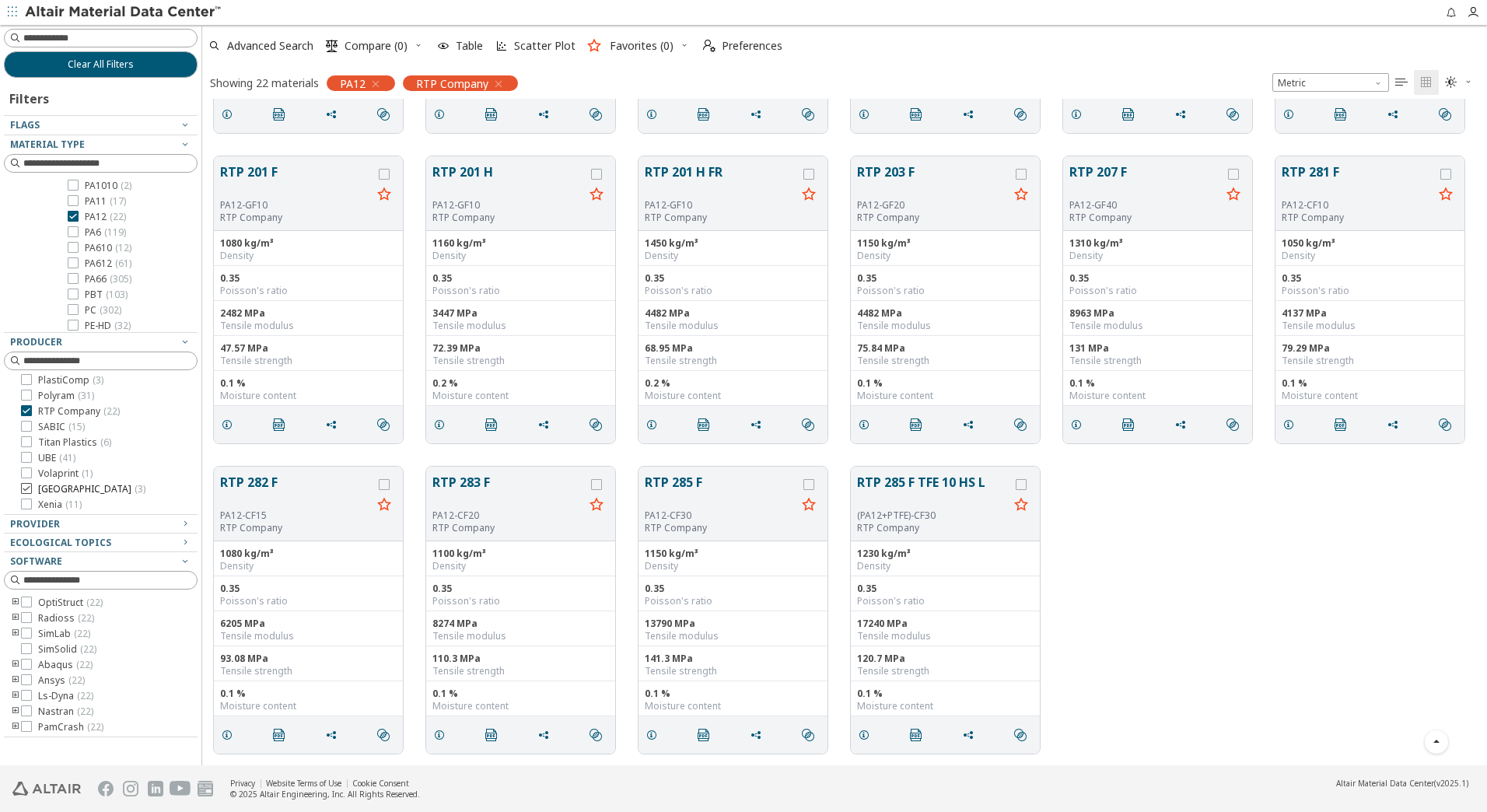
click at [72, 488] on span "Wittenburg ( 3 )" at bounding box center [92, 488] width 107 height 12
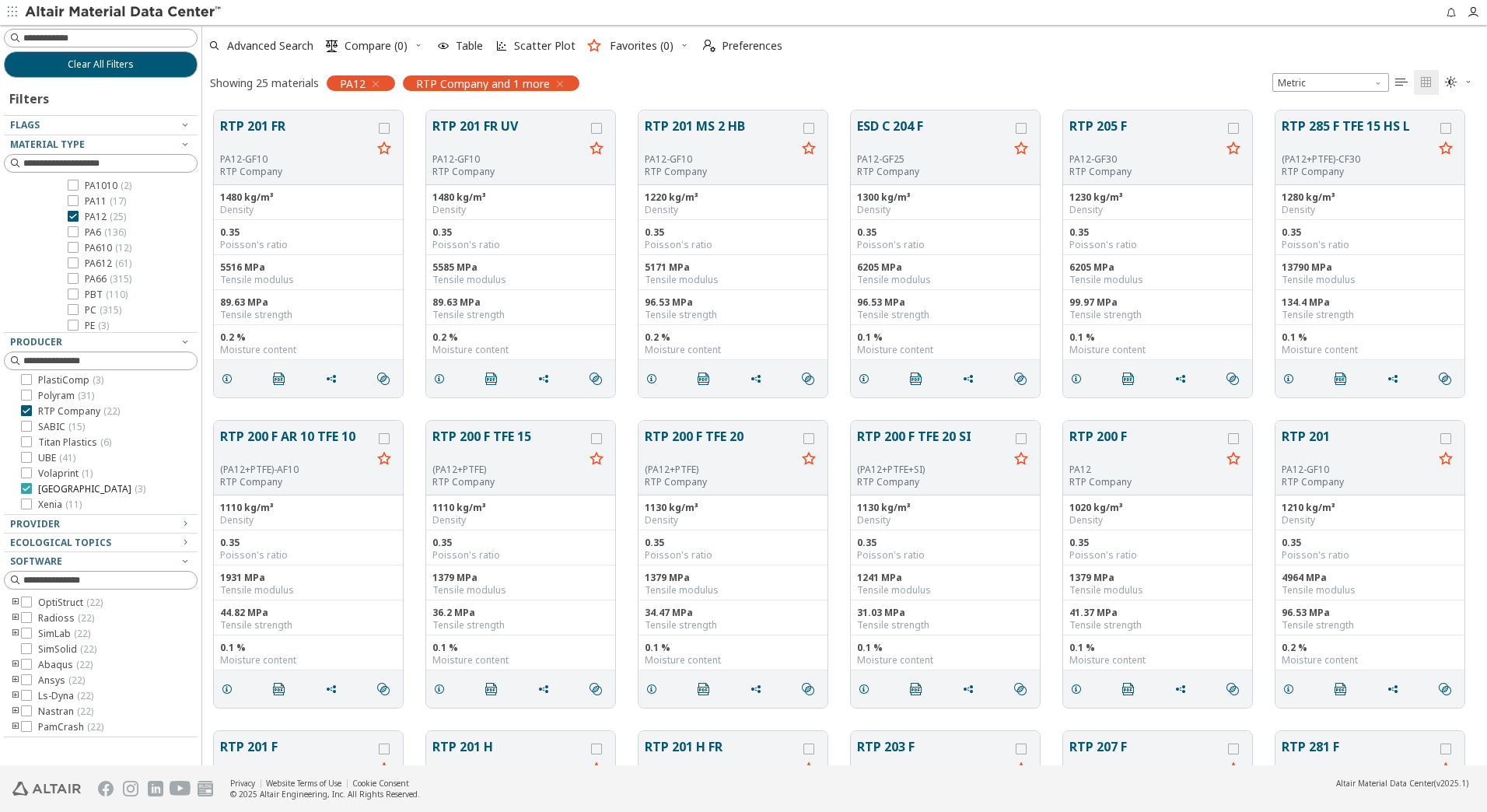
click at [72, 488] on span "Wittenburg ( 3 )" at bounding box center [92, 488] width 107 height 12
click at [30, 447] on icon at bounding box center [26, 444] width 11 height 11
click at [30, 410] on icon at bounding box center [26, 410] width 11 height 11
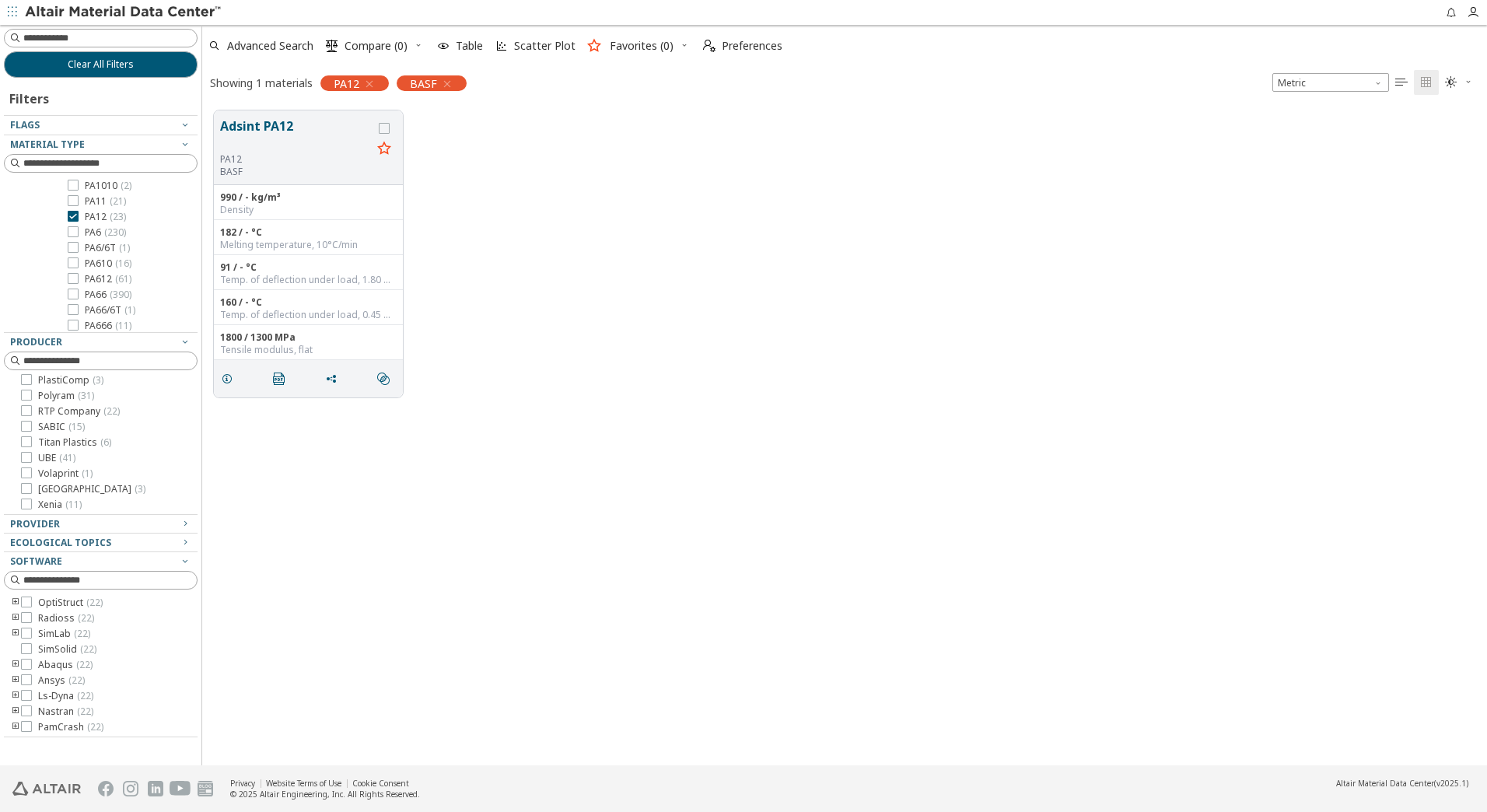
scroll to position [77, 0]
click at [366, 83] on icon "button" at bounding box center [369, 83] width 12 height 12
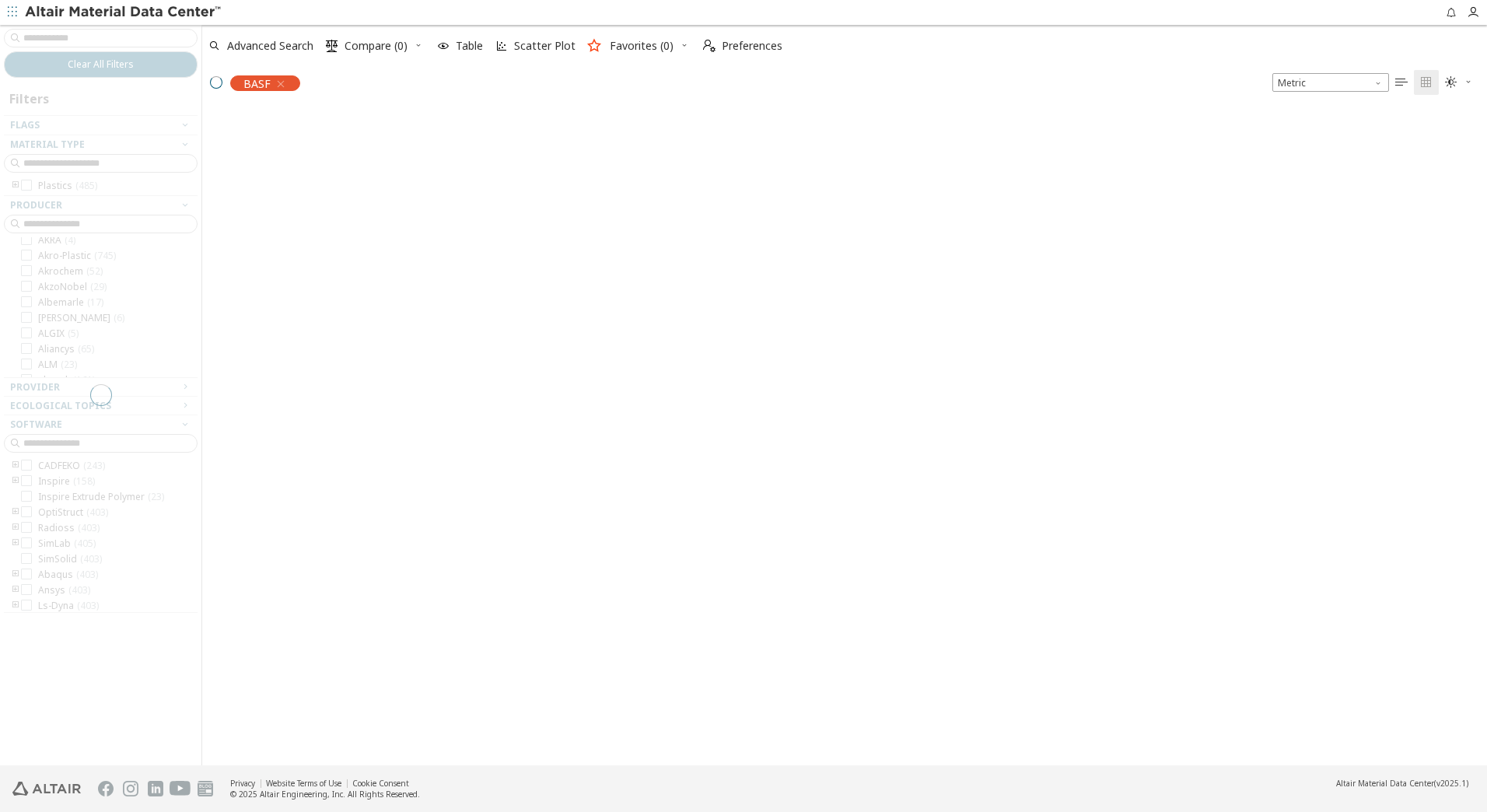
scroll to position [8444, 0]
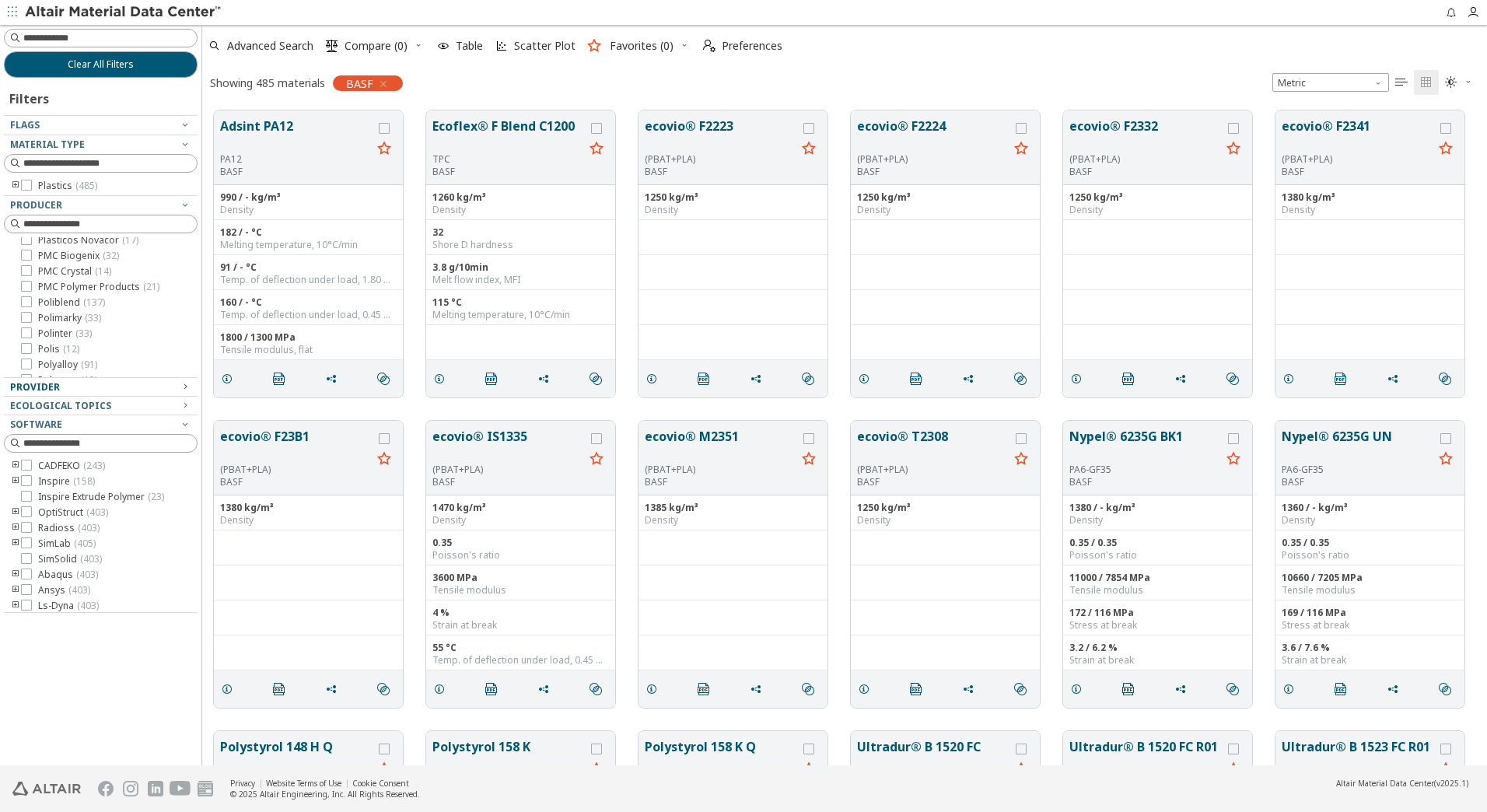
click at [186, 386] on icon "button" at bounding box center [185, 386] width 12 height 12
click at [107, 229] on input at bounding box center [102, 224] width 191 height 17
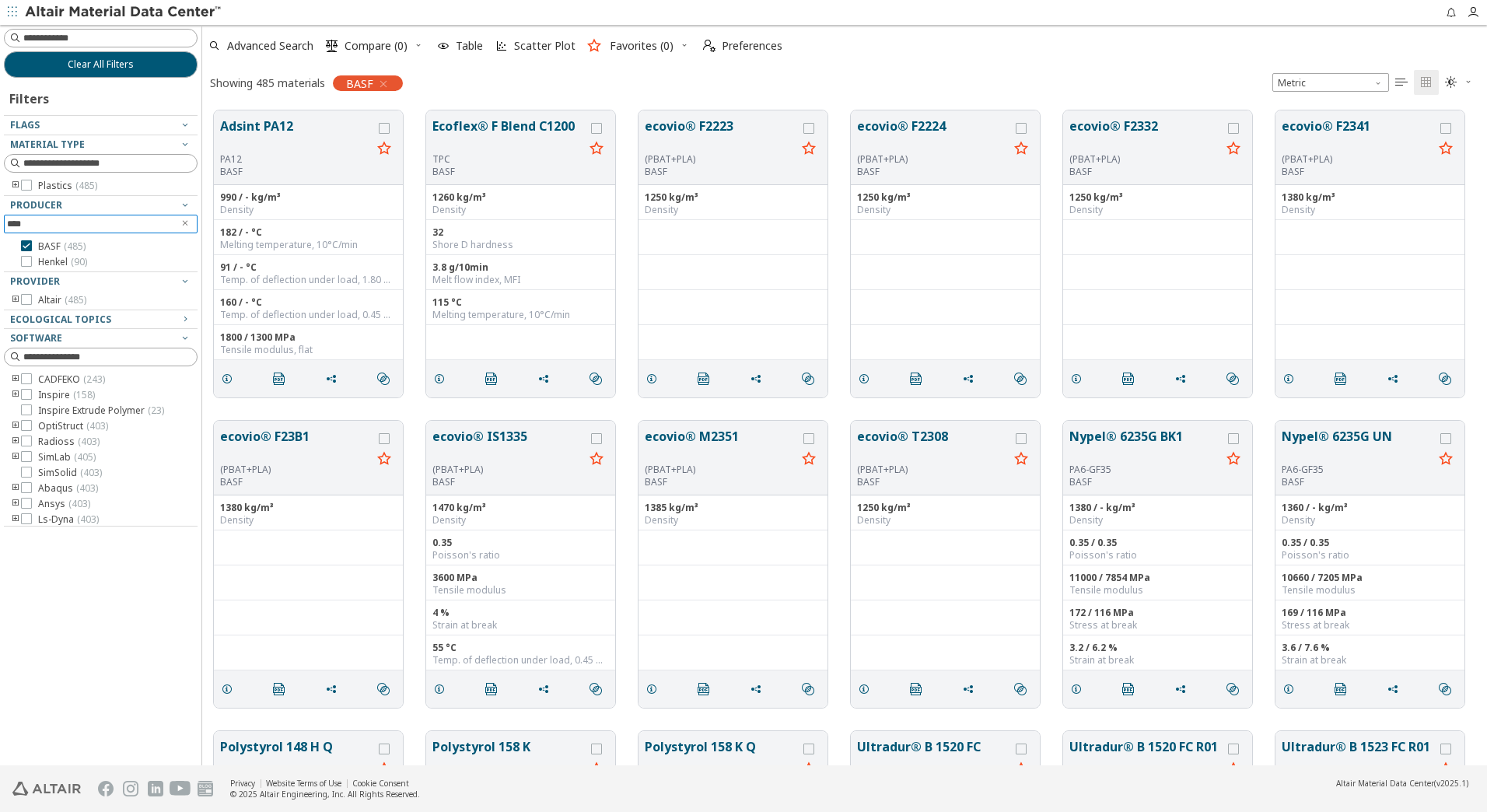
scroll to position [0, 0]
type input "******"
click at [29, 245] on icon at bounding box center [26, 245] width 11 height 11
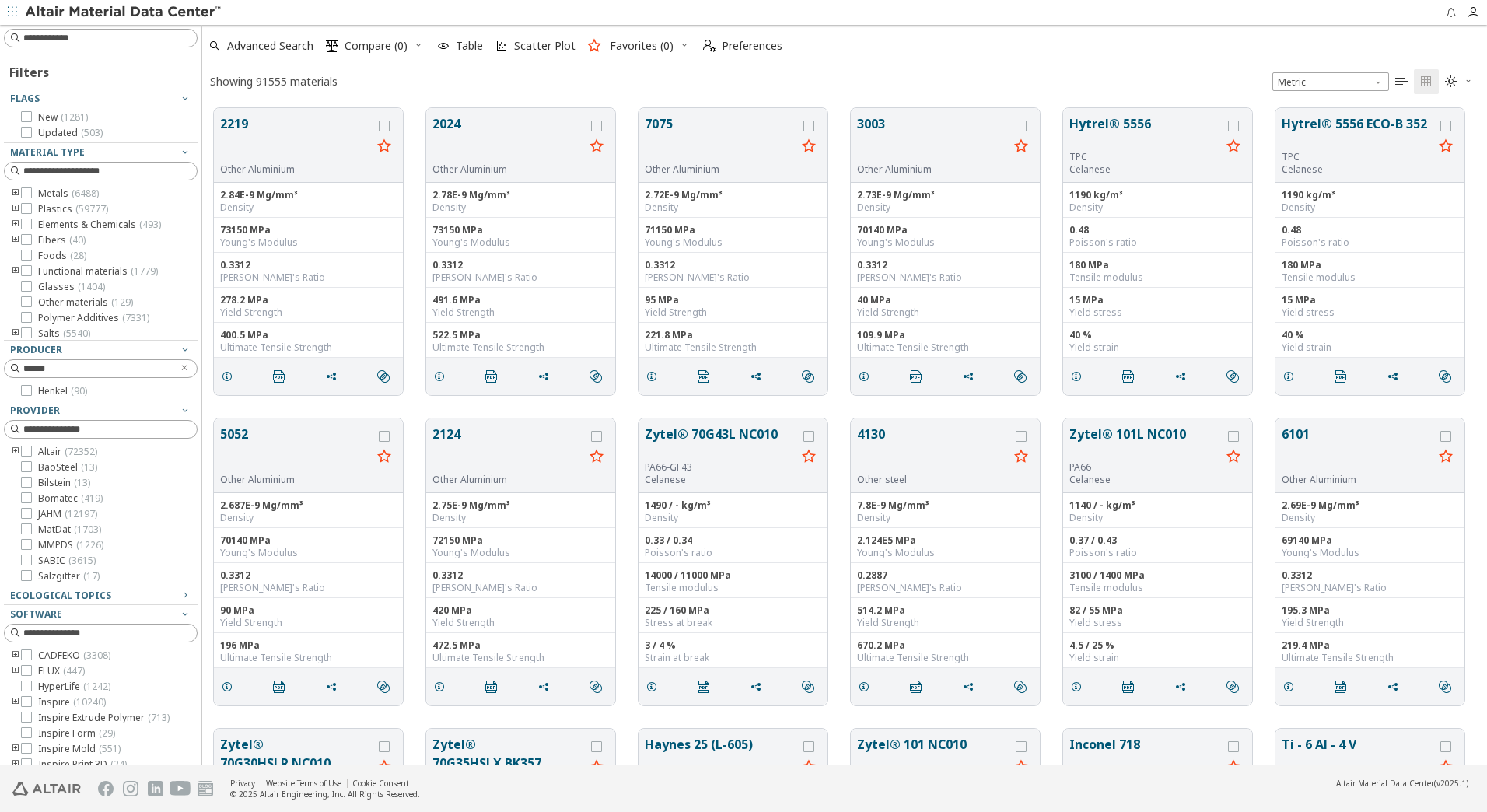
scroll to position [657, 1273]
click at [27, 389] on icon at bounding box center [26, 390] width 11 height 11
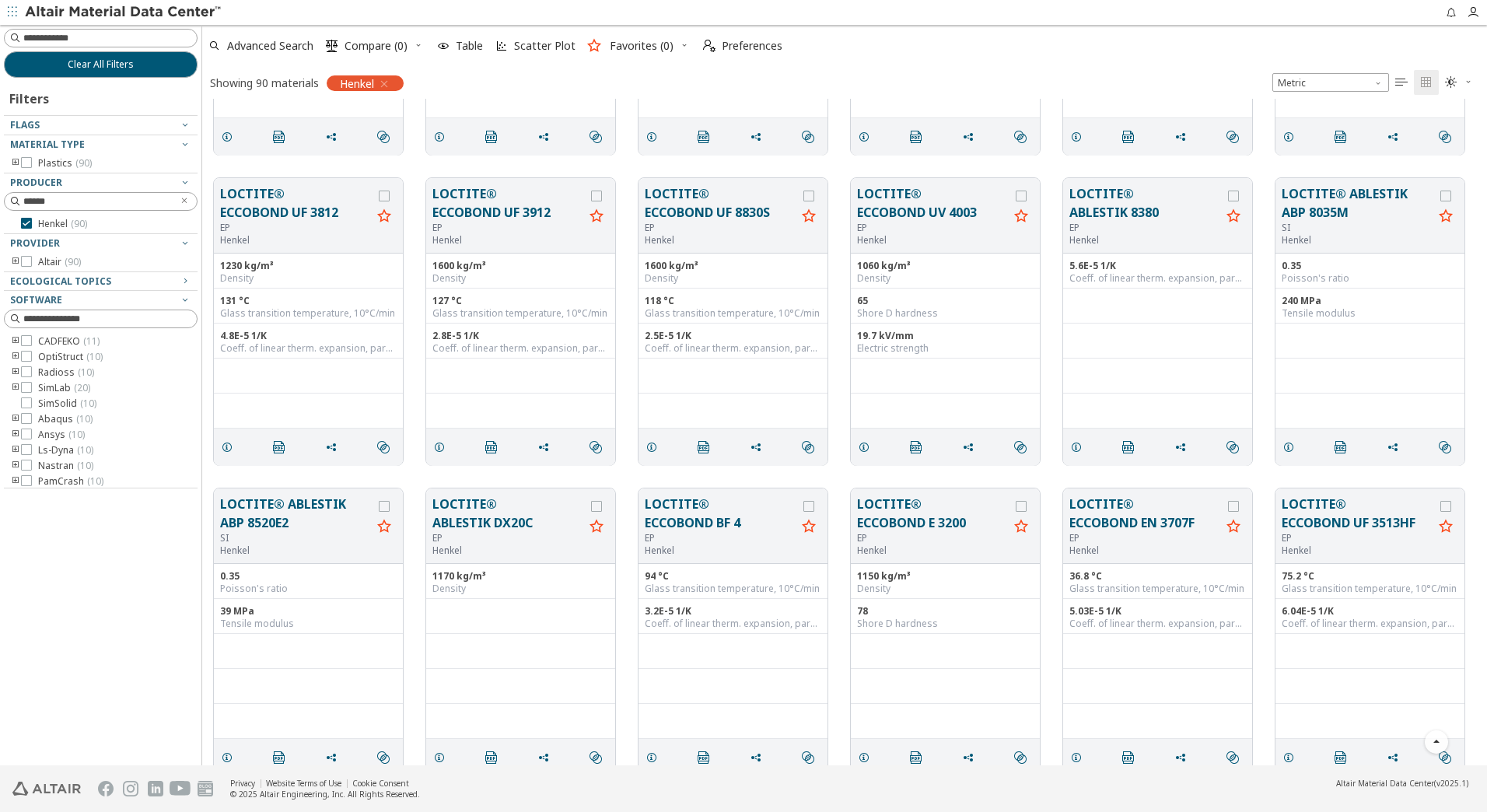
scroll to position [3987, 0]
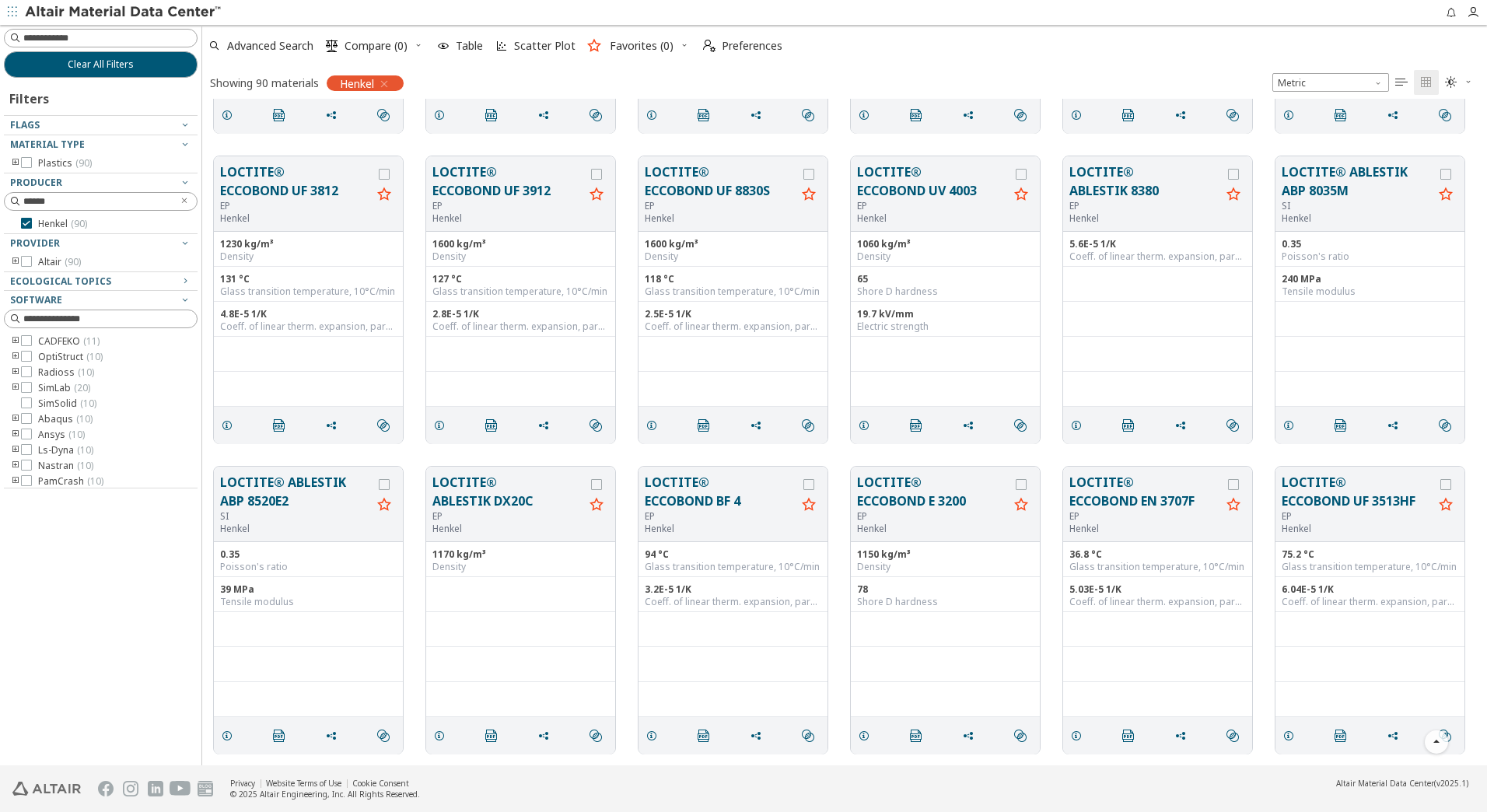
click at [17, 161] on icon "toogle group" at bounding box center [15, 163] width 11 height 12
click at [39, 177] on icon "toogle group" at bounding box center [38, 178] width 11 height 12
click at [72, 193] on icon at bounding box center [72, 193] width 11 height 11
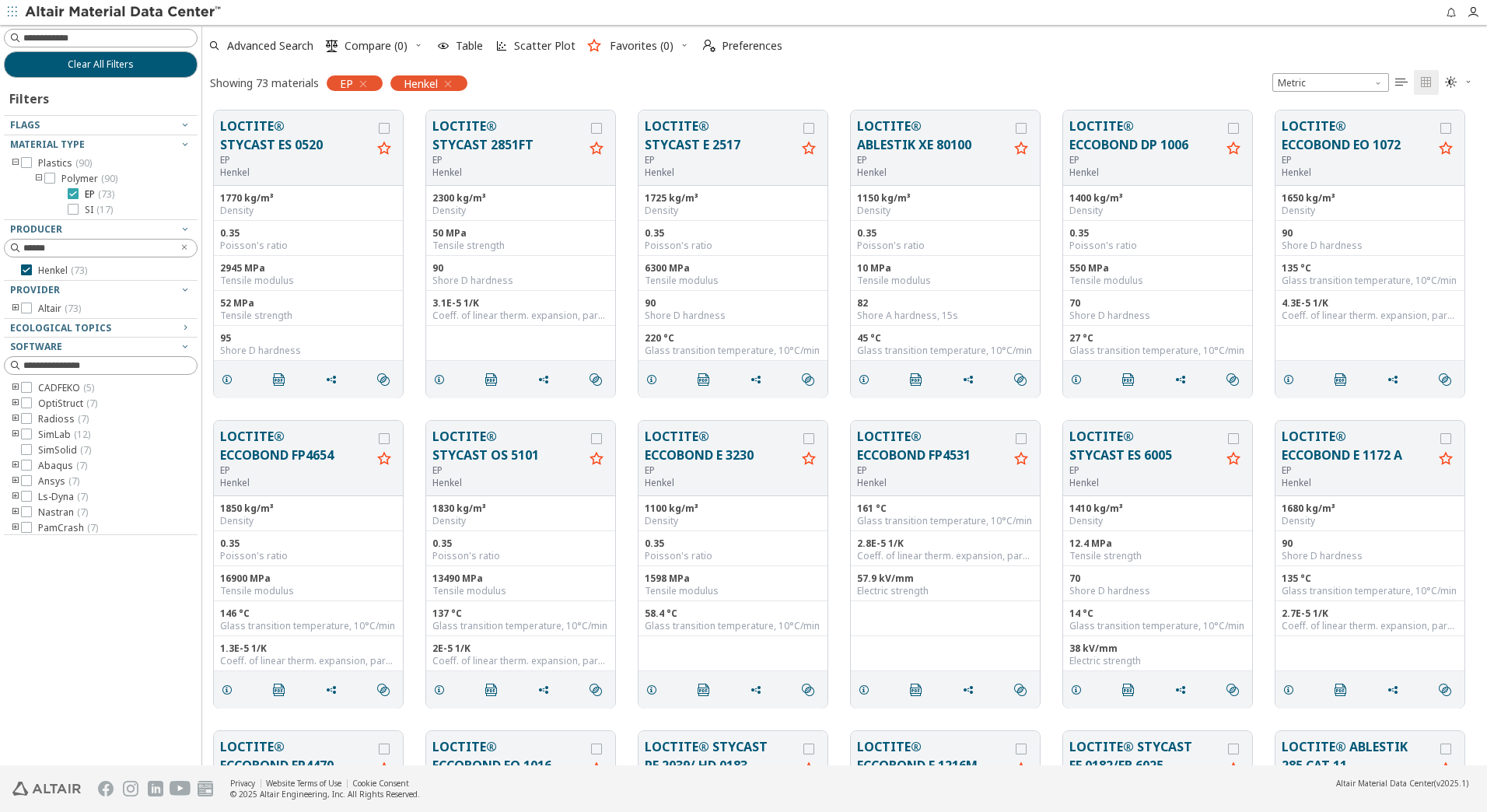
click at [72, 193] on icon at bounding box center [72, 193] width 11 height 11
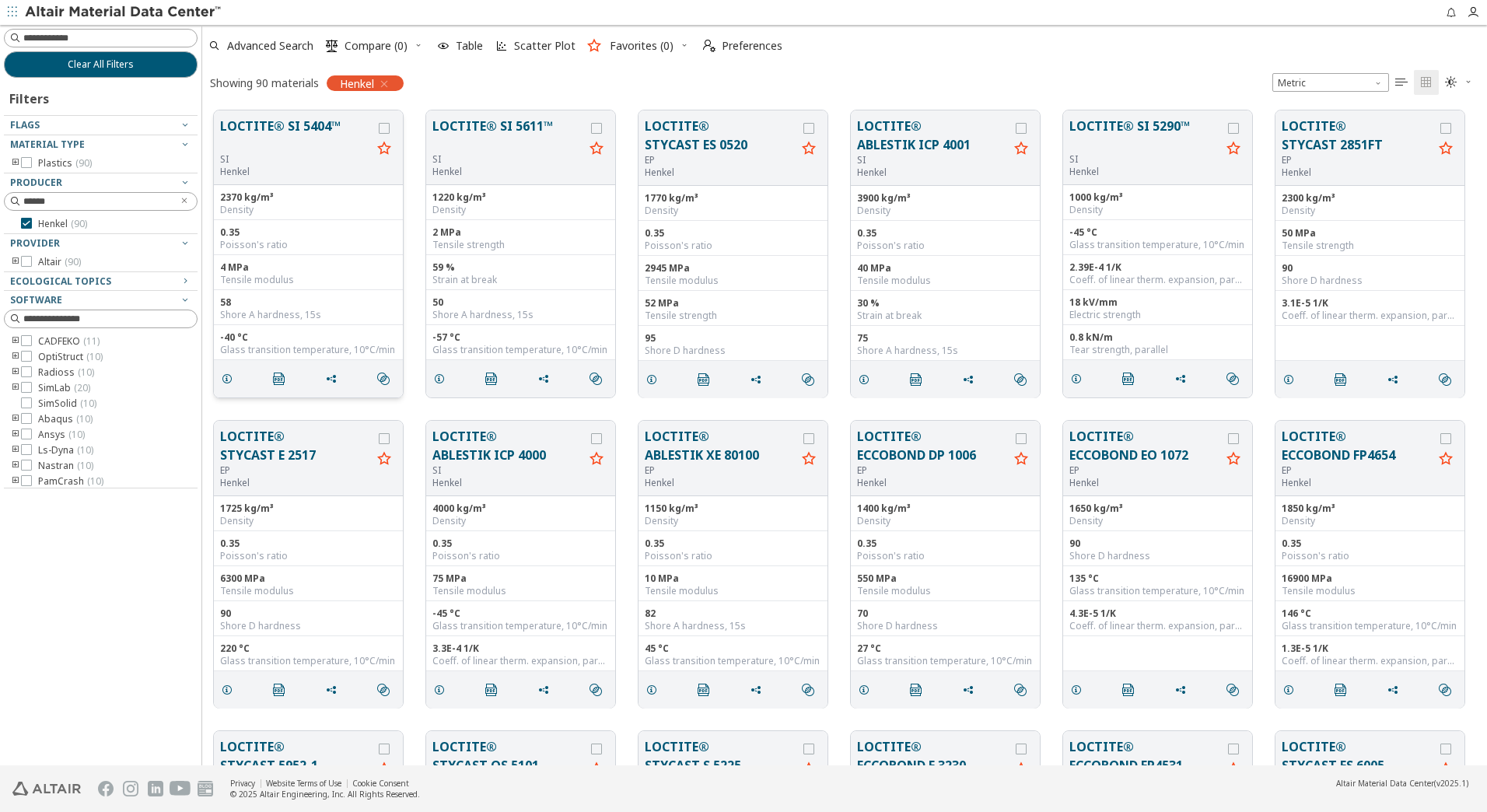
click at [272, 127] on button "LOCTITE® SI 5404™" at bounding box center [295, 135] width 151 height 37
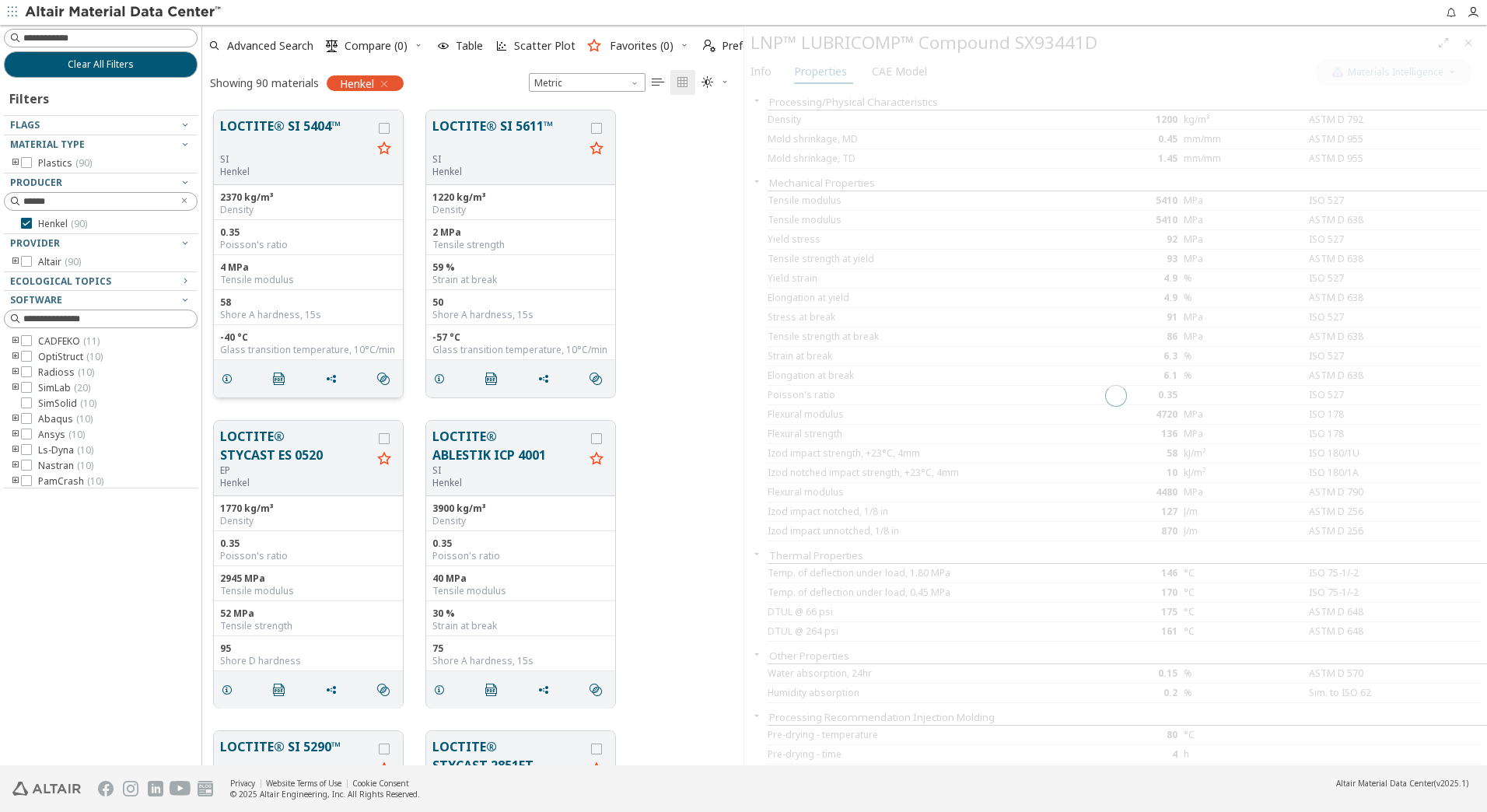
scroll to position [655, 529]
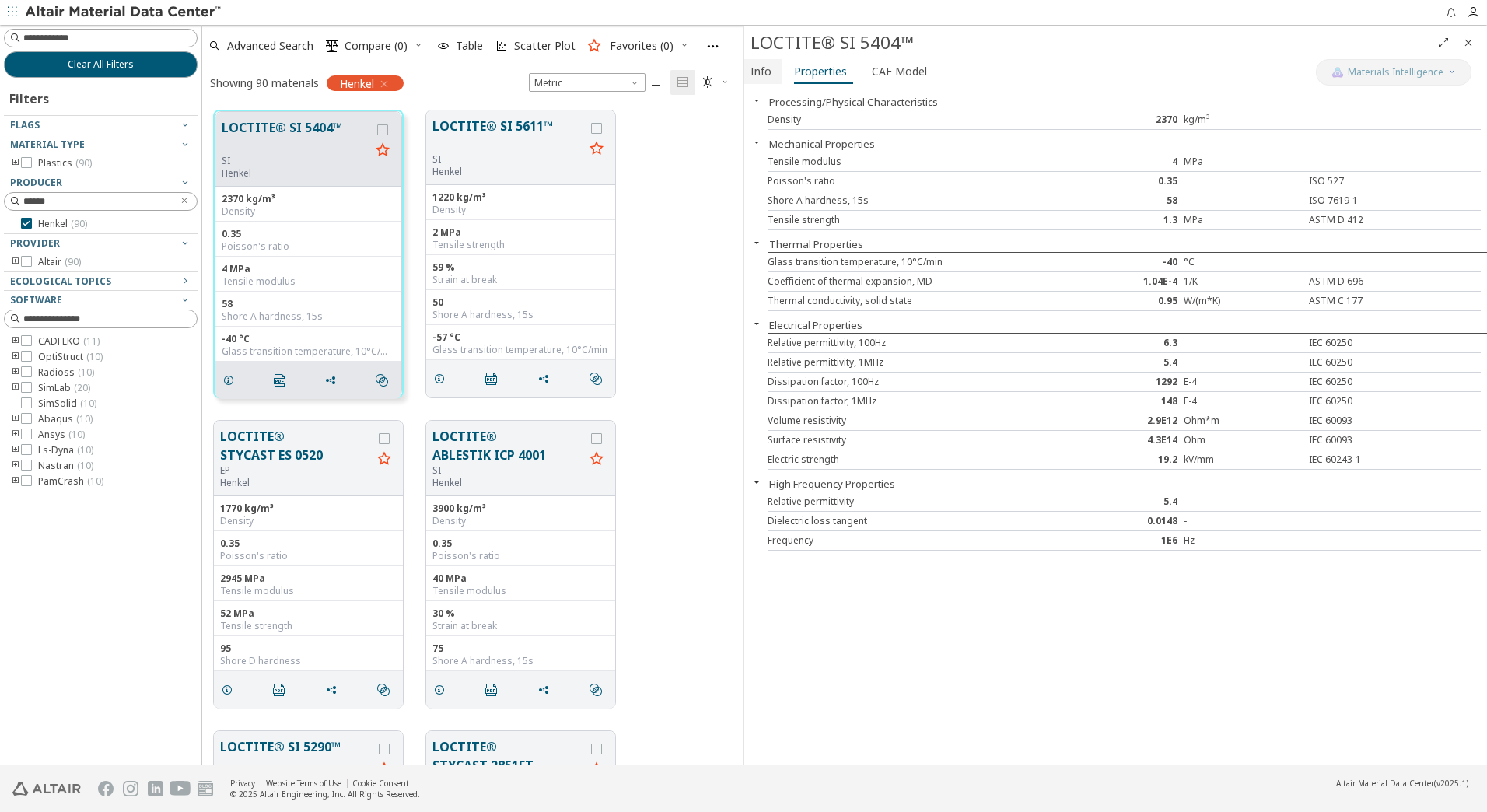
click at [759, 75] on span "Info" at bounding box center [761, 72] width 21 height 25
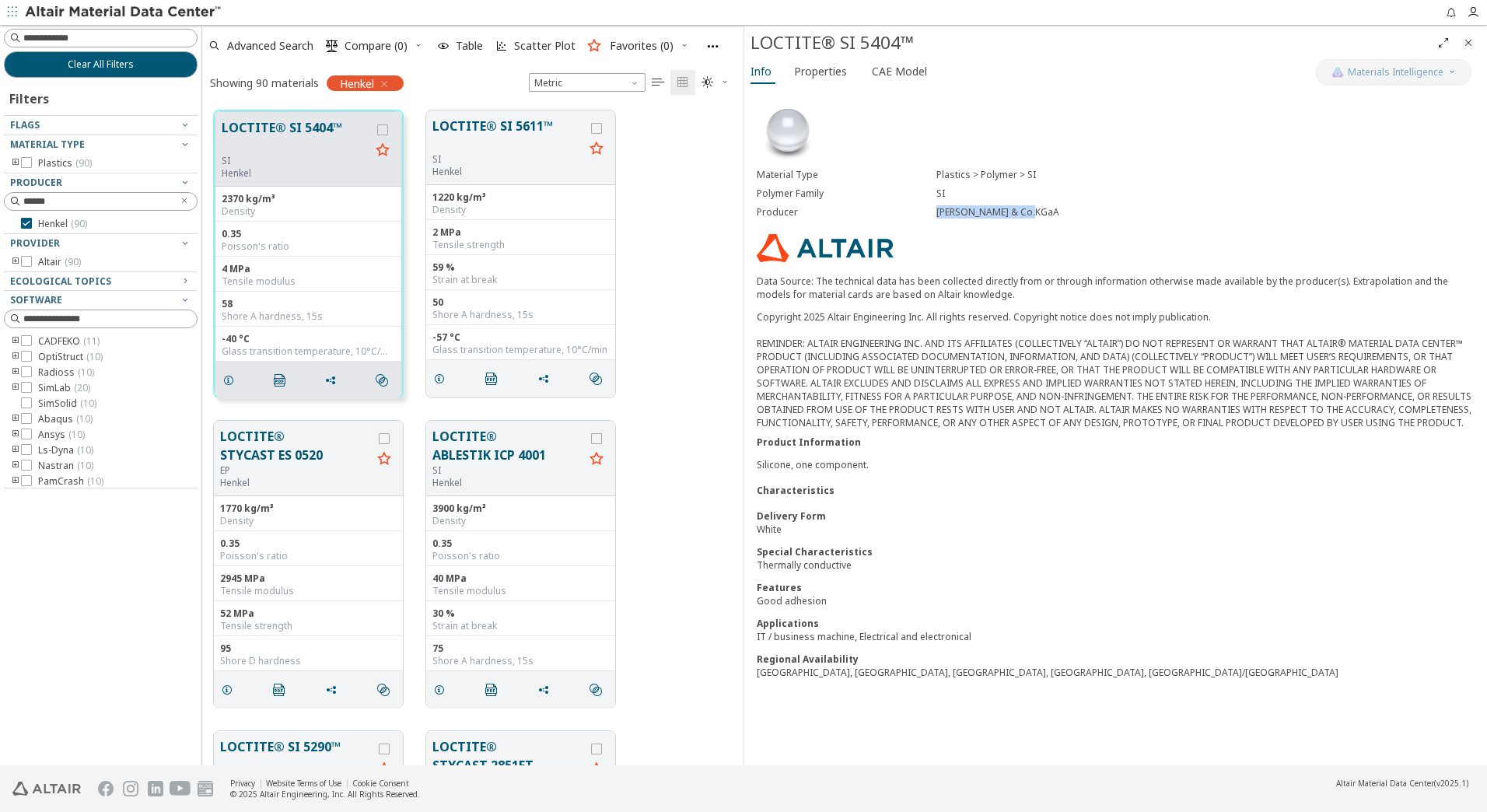
drag, startPoint x: 1035, startPoint y: 214, endPoint x: 939, endPoint y: 219, distance: 96.1
click at [939, 219] on div "Producer Henkel AG & Co.KGaA" at bounding box center [1115, 212] width 718 height 18
copy div "Henkel AG & Co.KGaA"
click at [29, 220] on icon at bounding box center [26, 223] width 11 height 11
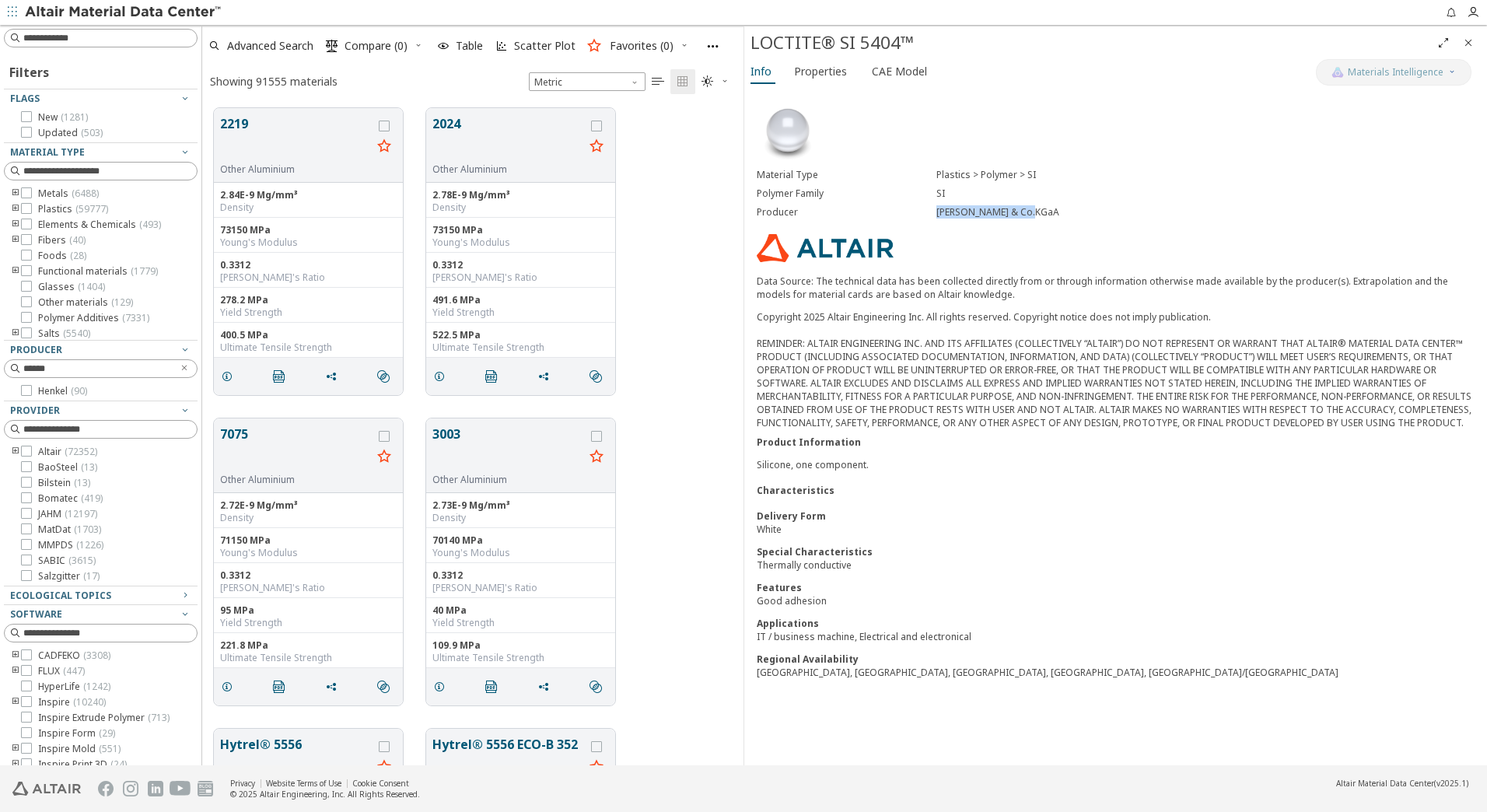
scroll to position [657, 529]
click at [181, 366] on icon "Clear text" at bounding box center [185, 367] width 9 height 9
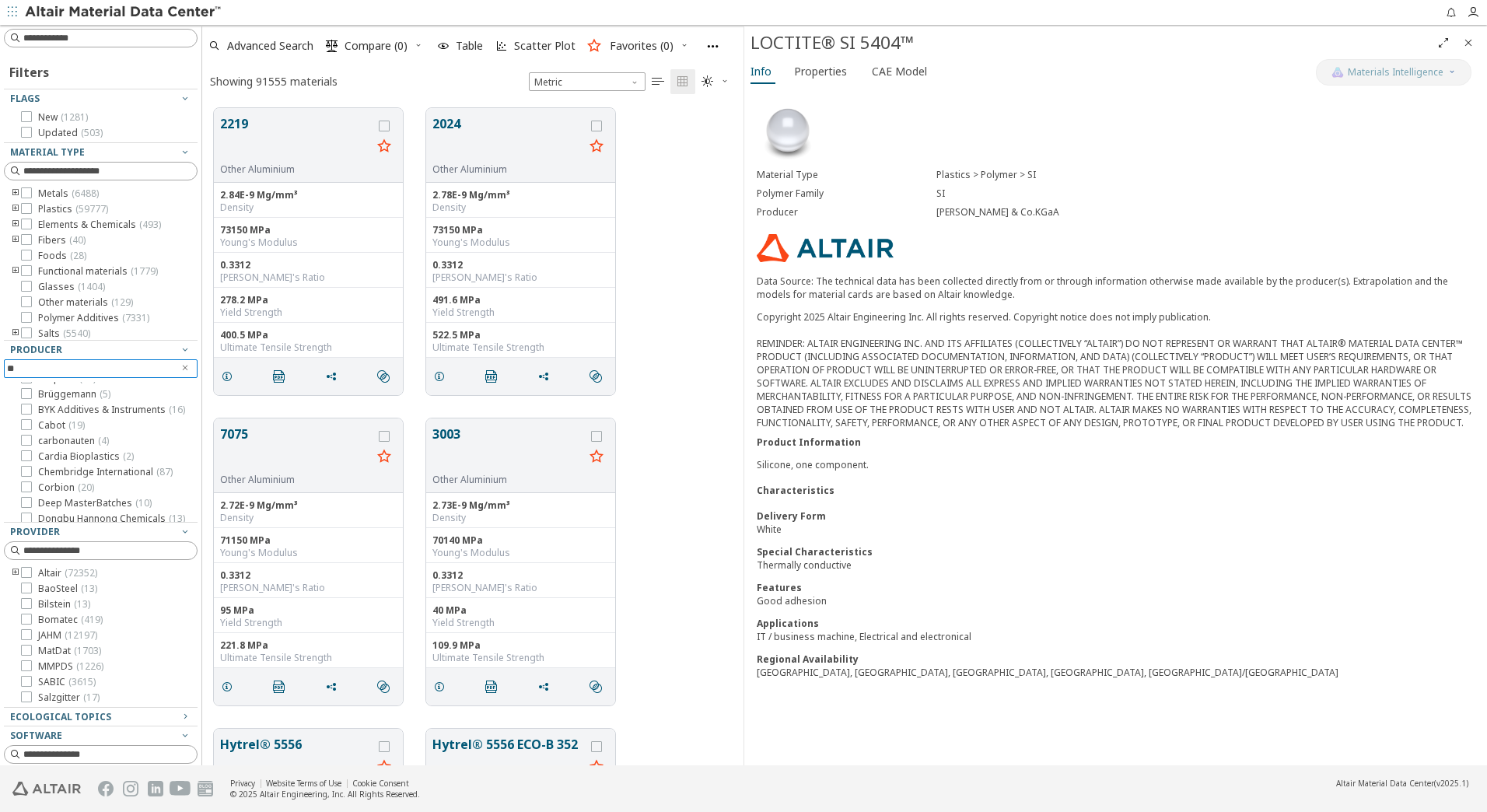
scroll to position [0, 0]
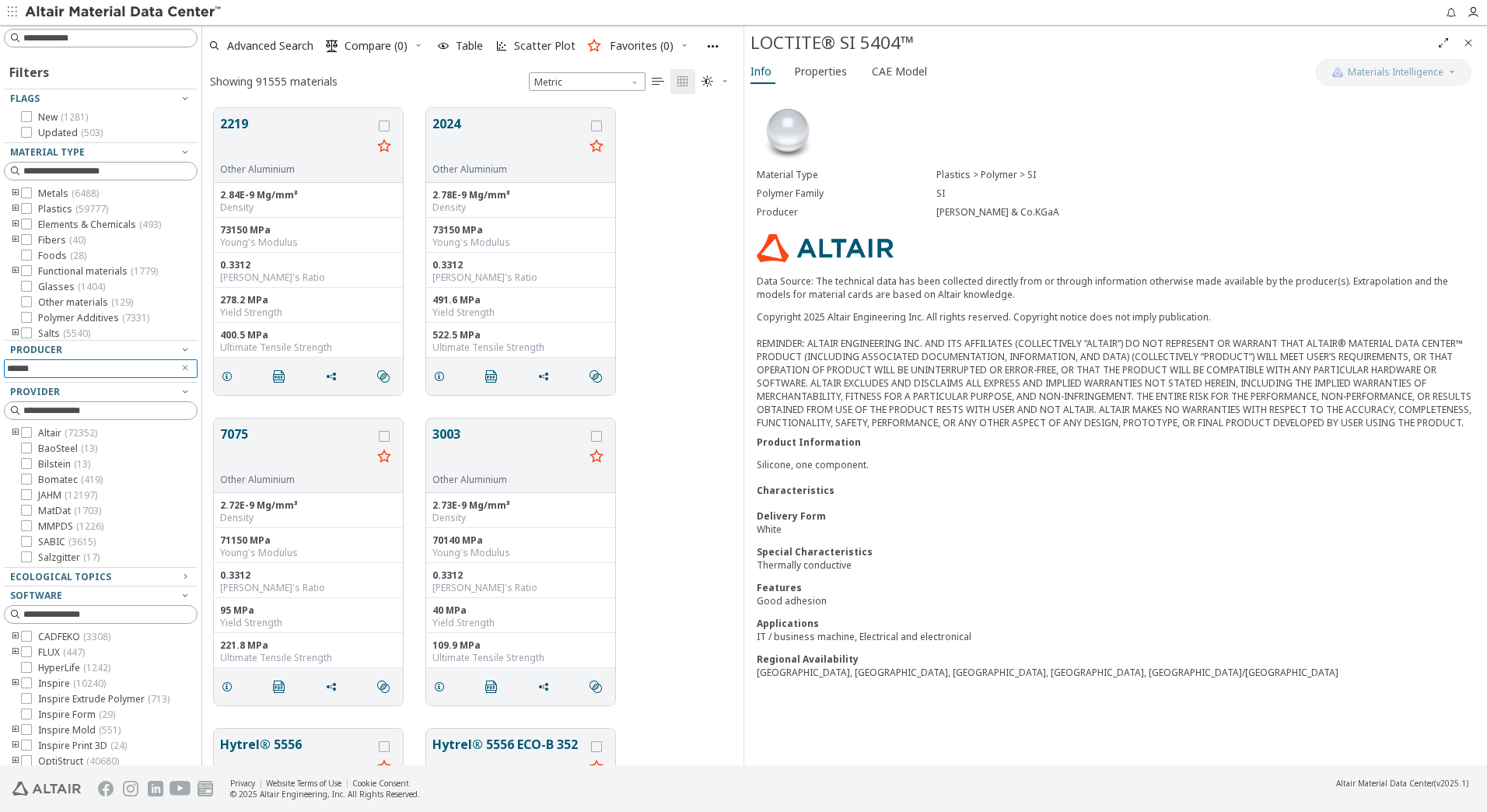
type input "******"
click at [181, 369] on icon "Clear text" at bounding box center [185, 367] width 9 height 9
